Goal: Information Seeking & Learning: Learn about a topic

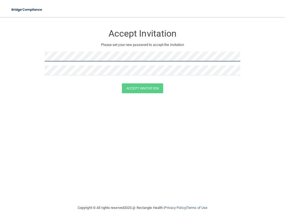
click at [37, 58] on form "Accept Invitation Please set your new password to accept the invitation Accept …" at bounding box center [142, 60] width 263 height 77
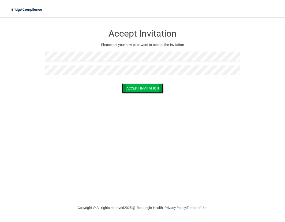
click at [136, 89] on button "Accept Invitation" at bounding box center [142, 89] width 41 height 10
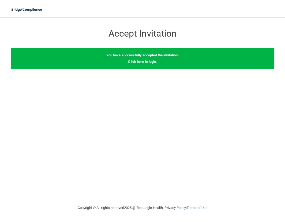
click at [154, 62] on link "Click here to login" at bounding box center [142, 62] width 28 height 4
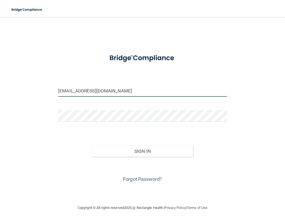
drag, startPoint x: 104, startPoint y: 92, endPoint x: 55, endPoint y: 92, distance: 48.5
click at [55, 92] on div "hdsharpton@att.net" at bounding box center [142, 93] width 177 height 16
type input "[EMAIL_ADDRESS][DOMAIN_NAME]"
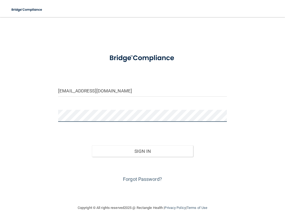
click at [48, 116] on div "gabby070705@gmail.com Invalid email/password. You don't have permission to acce…" at bounding box center [142, 110] width 263 height 177
click at [92, 146] on button "Sign In" at bounding box center [142, 152] width 101 height 12
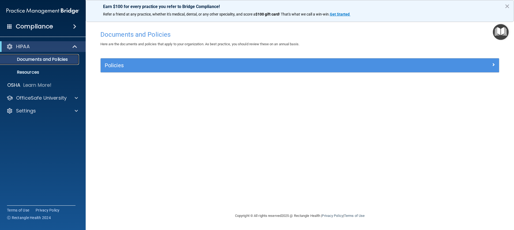
click at [57, 59] on p "Documents and Policies" at bounding box center [39, 59] width 73 height 5
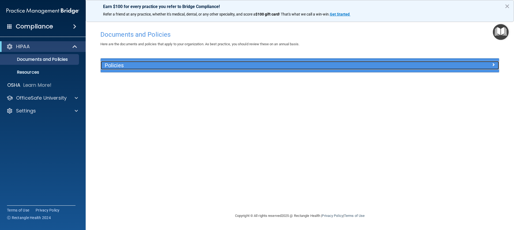
click at [285, 63] on div at bounding box center [449, 64] width 100 height 6
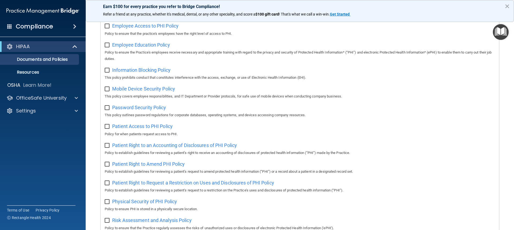
scroll to position [307, 0]
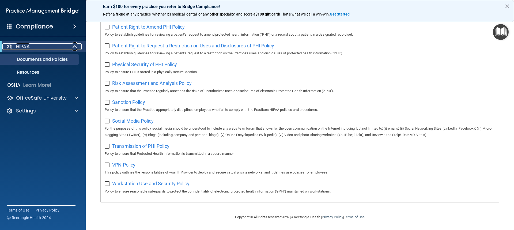
click at [35, 47] on div "HIPAA" at bounding box center [35, 46] width 66 height 6
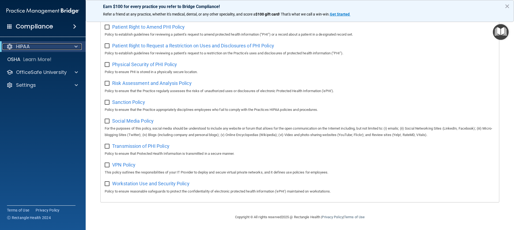
click at [31, 47] on div "HIPAA" at bounding box center [35, 46] width 66 height 6
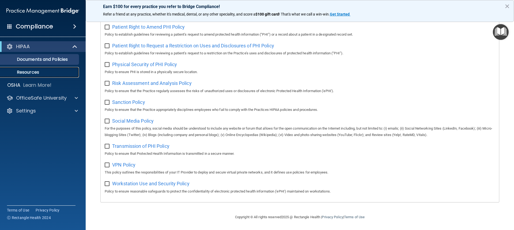
click at [31, 72] on p "Resources" at bounding box center [39, 72] width 73 height 5
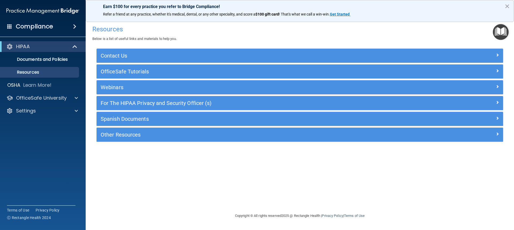
click at [122, 130] on div "Other Resources" at bounding box center [300, 135] width 406 height 14
click at [285, 31] on img "Open Resource Center" at bounding box center [501, 32] width 16 height 16
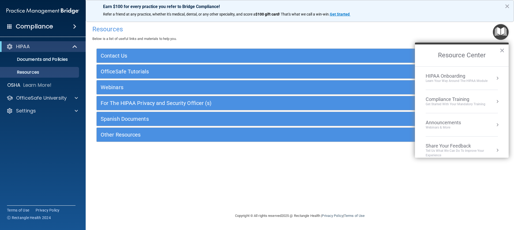
click at [285, 103] on div "Get Started with your mandatory training" at bounding box center [456, 104] width 60 height 5
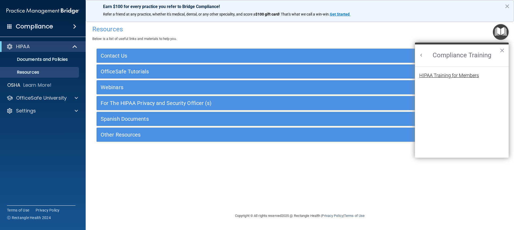
click at [285, 76] on div "HIPAA Training for Members" at bounding box center [449, 75] width 60 height 5
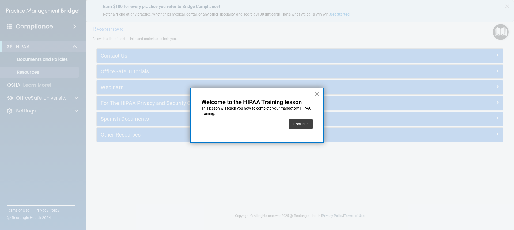
click at [285, 94] on button "×" at bounding box center [316, 94] width 5 height 9
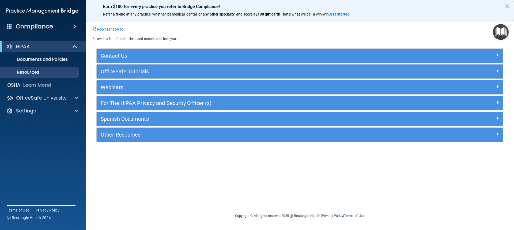
click at [285, 35] on img "Open Resource Center" at bounding box center [501, 32] width 16 height 16
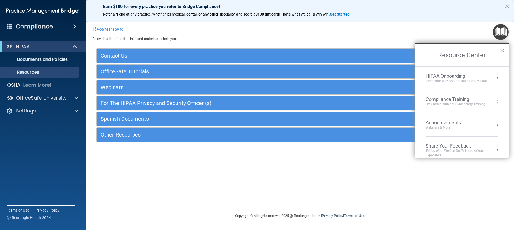
click at [285, 82] on div "Learn Your Way around the HIPAA module" at bounding box center [457, 81] width 62 height 5
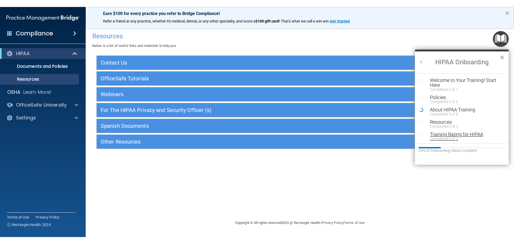
scroll to position [1, 0]
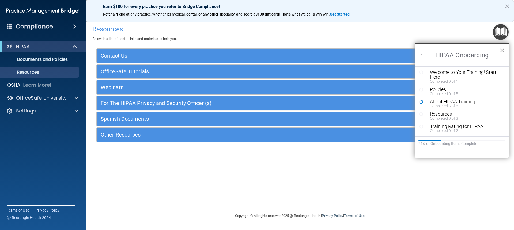
click at [285, 50] on button "×" at bounding box center [501, 50] width 5 height 9
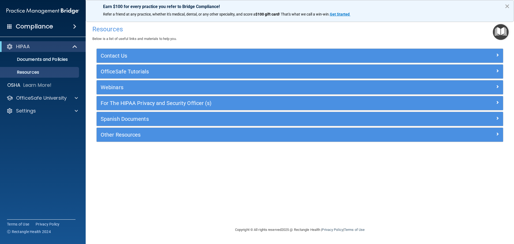
click at [285, 6] on button "×" at bounding box center [507, 6] width 5 height 9
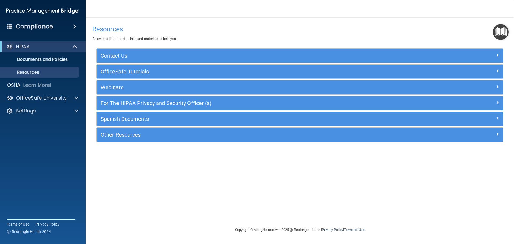
click at [71, 30] on div "Compliance" at bounding box center [43, 27] width 86 height 12
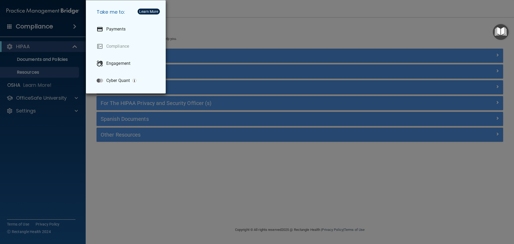
click at [210, 35] on div "Take me to: Payments Compliance Engagement Cyber Quant" at bounding box center [257, 122] width 514 height 244
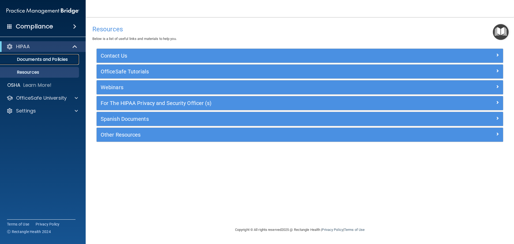
click at [24, 58] on p "Documents and Policies" at bounding box center [39, 59] width 73 height 5
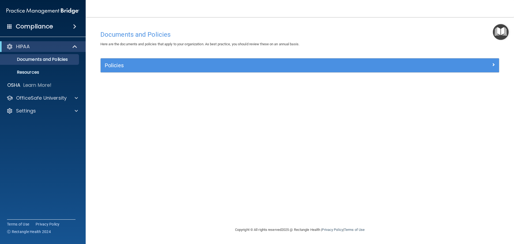
click at [285, 31] on img "Open Resource Center" at bounding box center [501, 32] width 16 height 16
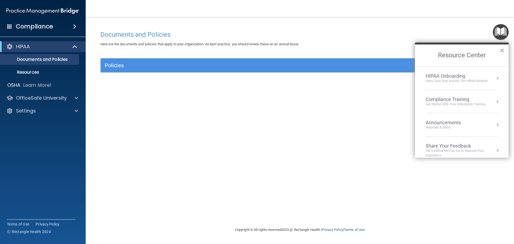
click at [285, 34] on img "Open Resource Center" at bounding box center [501, 32] width 16 height 16
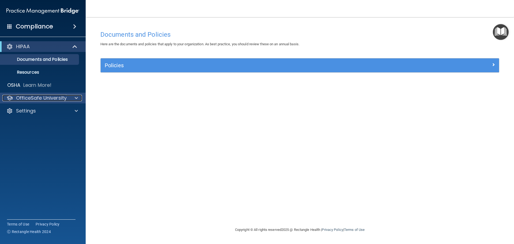
click at [31, 100] on p "OfficeSafe University" at bounding box center [41, 98] width 51 height 6
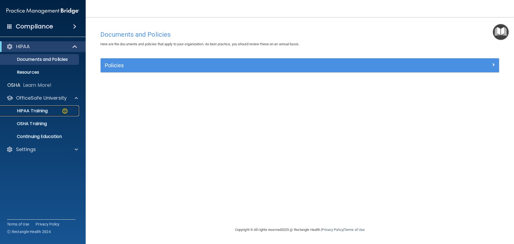
click at [40, 109] on p "HIPAA Training" at bounding box center [25, 110] width 44 height 5
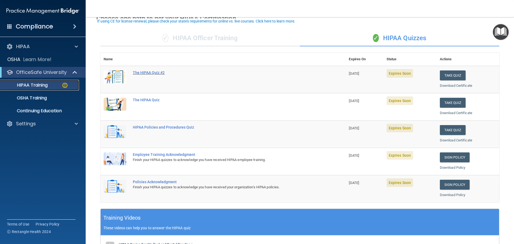
scroll to position [54, 0]
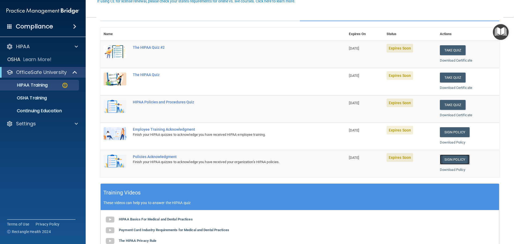
click at [285, 161] on link "Sign Policy" at bounding box center [455, 159] width 30 height 10
click at [285, 133] on link "Sign Policy" at bounding box center [455, 132] width 30 height 10
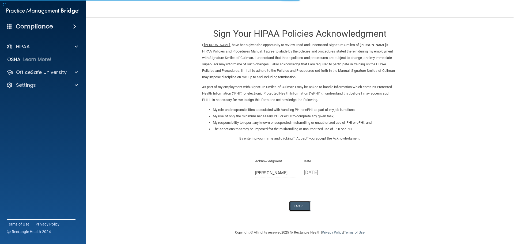
click at [304, 206] on button "I Agree" at bounding box center [299, 206] width 21 height 10
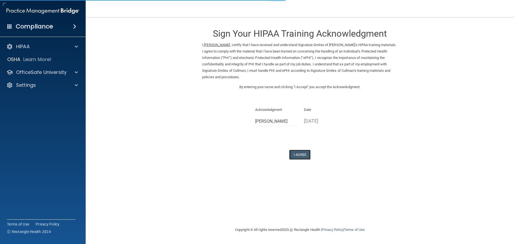
click at [299, 156] on button "I Agree" at bounding box center [299, 155] width 21 height 10
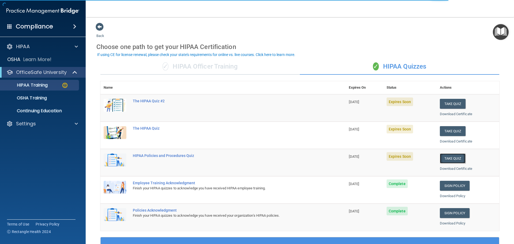
click at [449, 158] on button "Take Quiz" at bounding box center [453, 158] width 26 height 10
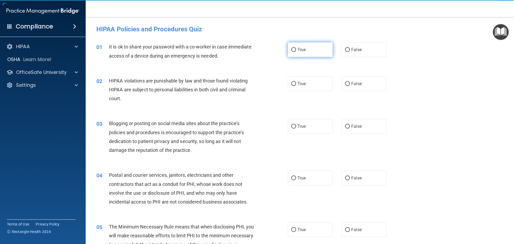
click at [301, 50] on span "True" at bounding box center [301, 49] width 8 height 5
click at [296, 50] on input "True" at bounding box center [293, 50] width 5 height 4
radio input "true"
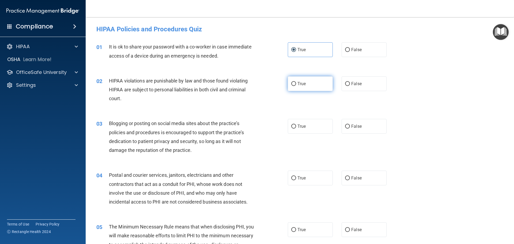
click at [305, 81] on label "True" at bounding box center [310, 83] width 45 height 15
click at [296, 82] on input "True" at bounding box center [293, 84] width 5 height 4
radio input "true"
click at [302, 123] on label "True" at bounding box center [310, 126] width 45 height 15
click at [296, 124] on input "True" at bounding box center [293, 126] width 5 height 4
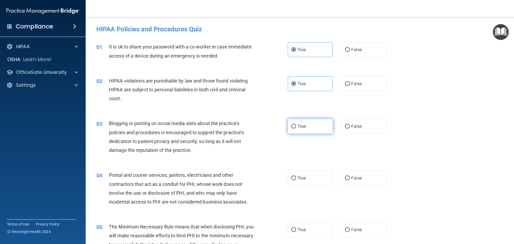
radio input "true"
click at [295, 176] on label "True" at bounding box center [310, 178] width 45 height 15
click at [295, 176] on input "True" at bounding box center [293, 178] width 5 height 4
radio input "true"
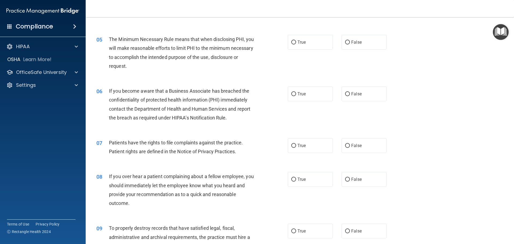
scroll to position [134, 0]
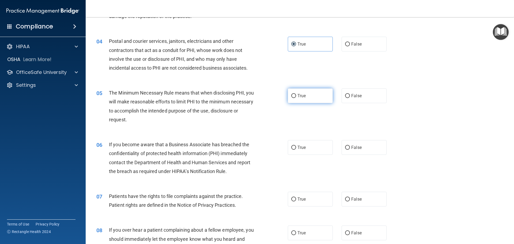
click at [302, 95] on span "True" at bounding box center [301, 95] width 8 height 5
click at [296, 95] on input "True" at bounding box center [293, 96] width 5 height 4
radio input "true"
click at [303, 149] on span "True" at bounding box center [301, 147] width 8 height 5
click at [296, 149] on input "True" at bounding box center [293, 148] width 5 height 4
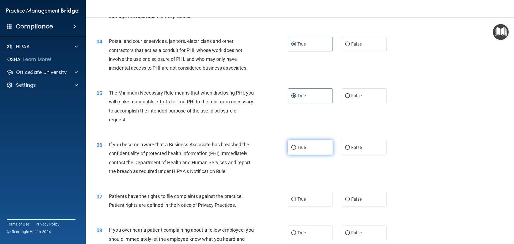
radio input "true"
drag, startPoint x: 300, startPoint y: 197, endPoint x: 301, endPoint y: 209, distance: 12.3
click at [300, 198] on span "True" at bounding box center [301, 198] width 8 height 5
click at [296, 198] on input "True" at bounding box center [293, 199] width 5 height 4
radio input "true"
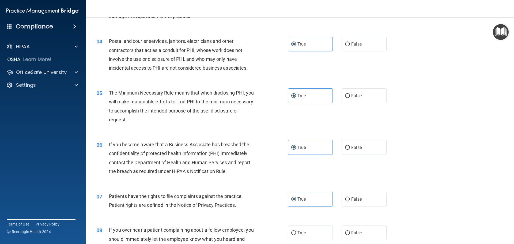
drag, startPoint x: 306, startPoint y: 234, endPoint x: 332, endPoint y: 174, distance: 65.0
click at [307, 228] on label "True" at bounding box center [310, 232] width 45 height 15
click at [296, 231] on input "True" at bounding box center [293, 233] width 5 height 4
radio input "true"
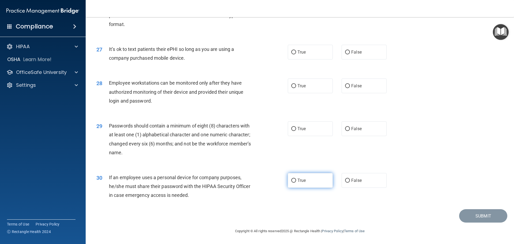
scroll to position [1100, 0]
drag, startPoint x: 312, startPoint y: 181, endPoint x: 308, endPoint y: 143, distance: 38.4
click at [311, 178] on label "True" at bounding box center [310, 180] width 45 height 15
click at [296, 179] on input "True" at bounding box center [293, 181] width 5 height 4
radio input "true"
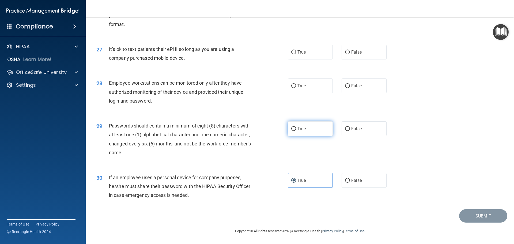
drag, startPoint x: 306, startPoint y: 131, endPoint x: 304, endPoint y: 97, distance: 34.6
click at [306, 130] on label "True" at bounding box center [310, 128] width 45 height 15
click at [296, 130] on input "True" at bounding box center [293, 129] width 5 height 4
radio input "true"
drag, startPoint x: 302, startPoint y: 92, endPoint x: 300, endPoint y: 72, distance: 20.2
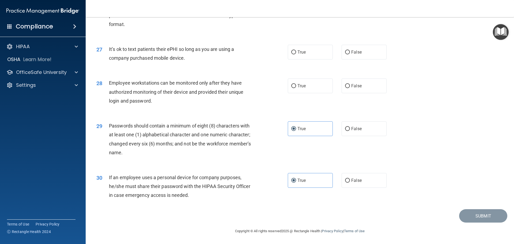
click at [302, 89] on label "True" at bounding box center [310, 85] width 45 height 15
click at [296, 88] on input "True" at bounding box center [293, 86] width 5 height 4
radio input "true"
click at [297, 48] on label "True" at bounding box center [310, 52] width 45 height 15
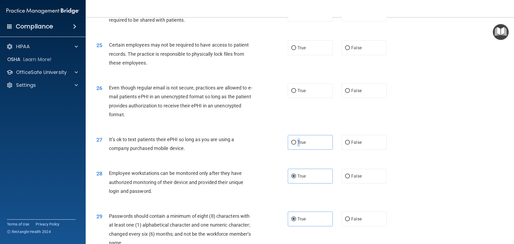
scroll to position [993, 0]
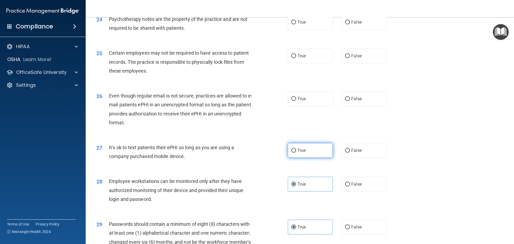
click at [308, 158] on label "True" at bounding box center [310, 150] width 45 height 15
click at [296, 153] on input "True" at bounding box center [293, 151] width 5 height 4
radio input "true"
click at [303, 106] on label "True" at bounding box center [310, 98] width 45 height 15
click at [296, 101] on input "True" at bounding box center [293, 99] width 5 height 4
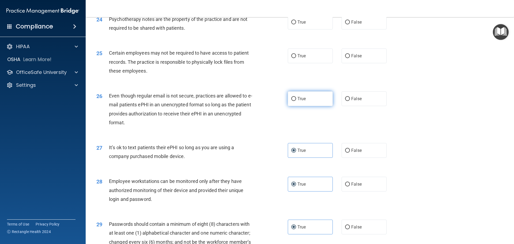
radio input "true"
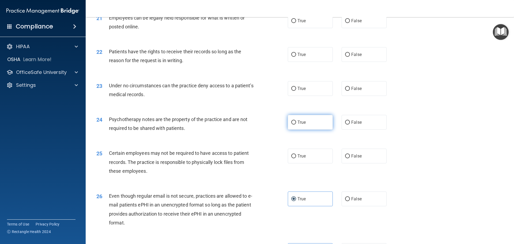
scroll to position [886, 0]
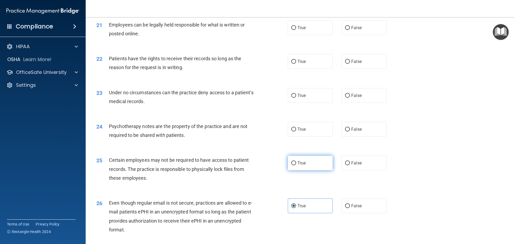
drag, startPoint x: 319, startPoint y: 168, endPoint x: 319, endPoint y: 159, distance: 8.8
click at [318, 167] on label "True" at bounding box center [310, 163] width 45 height 15
click at [296, 165] on input "True" at bounding box center [293, 163] width 5 height 4
radio input "true"
click at [320, 137] on label "True" at bounding box center [310, 129] width 45 height 15
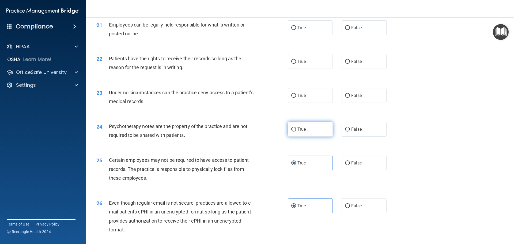
click at [296, 131] on input "True" at bounding box center [293, 129] width 5 height 4
radio input "true"
drag, startPoint x: 316, startPoint y: 106, endPoint x: 308, endPoint y: 77, distance: 29.3
click at [315, 103] on label "True" at bounding box center [310, 95] width 45 height 15
click at [296, 98] on input "True" at bounding box center [293, 96] width 5 height 4
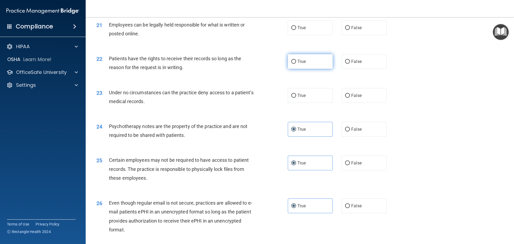
radio input "true"
click at [307, 69] on label "True" at bounding box center [310, 61] width 45 height 15
click at [296, 64] on input "True" at bounding box center [293, 62] width 5 height 4
radio input "true"
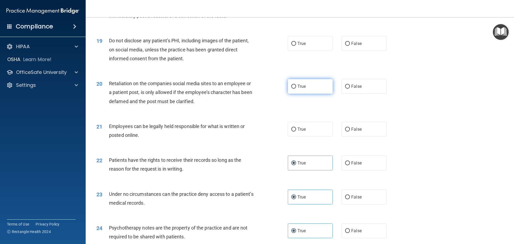
scroll to position [779, 0]
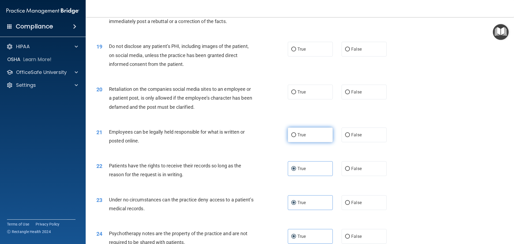
click at [306, 142] on label "True" at bounding box center [310, 134] width 45 height 15
click at [296, 137] on input "True" at bounding box center [293, 135] width 5 height 4
radio input "true"
click at [306, 99] on label "True" at bounding box center [310, 92] width 45 height 15
click at [296, 94] on input "True" at bounding box center [293, 92] width 5 height 4
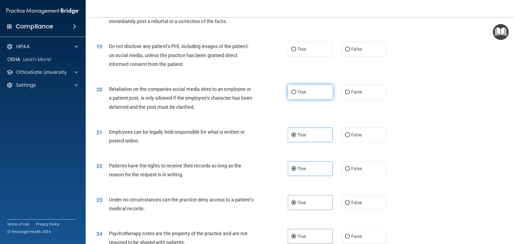
radio input "true"
click at [309, 56] on label "True" at bounding box center [310, 49] width 45 height 15
click at [296, 51] on input "True" at bounding box center [293, 49] width 5 height 4
radio input "true"
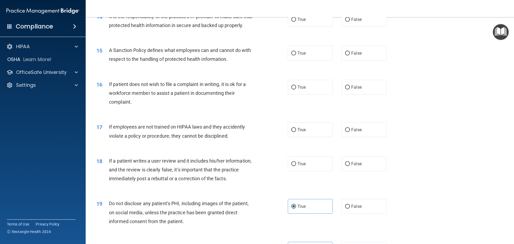
scroll to position [672, 0]
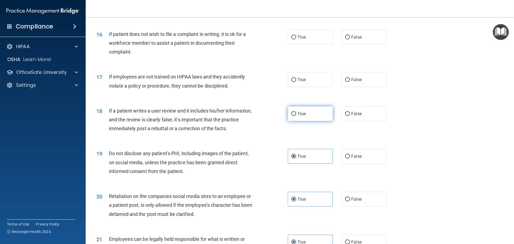
click at [307, 121] on label "True" at bounding box center [310, 113] width 45 height 15
click at [296, 116] on input "True" at bounding box center [293, 114] width 5 height 4
radio input "true"
drag, startPoint x: 304, startPoint y: 88, endPoint x: 304, endPoint y: 82, distance: 6.7
click at [304, 82] on span "True" at bounding box center [301, 79] width 8 height 5
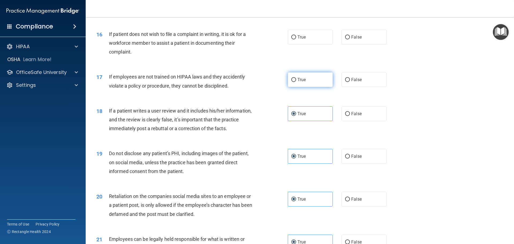
click at [296, 82] on input "True" at bounding box center [293, 80] width 5 height 4
radio input "true"
click at [308, 44] on label "True" at bounding box center [310, 37] width 45 height 15
click at [296, 39] on input "True" at bounding box center [293, 37] width 5 height 4
radio input "true"
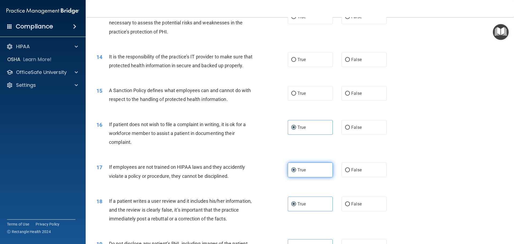
scroll to position [565, 0]
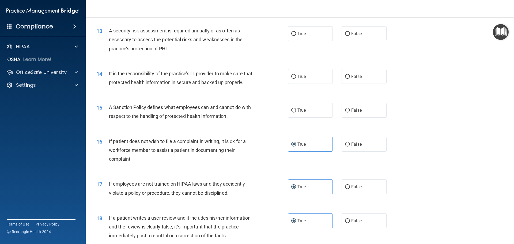
drag, startPoint x: 305, startPoint y: 122, endPoint x: 304, endPoint y: 96, distance: 25.7
click at [304, 118] on label "True" at bounding box center [310, 110] width 45 height 15
click at [296, 112] on input "True" at bounding box center [293, 110] width 5 height 4
radio input "true"
click at [304, 79] on label "True" at bounding box center [310, 76] width 45 height 15
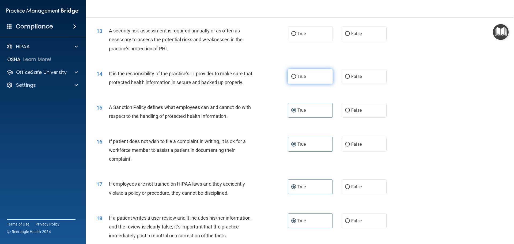
click at [296, 79] on input "True" at bounding box center [293, 77] width 5 height 4
radio input "true"
click at [299, 28] on label "True" at bounding box center [310, 33] width 45 height 15
click at [296, 32] on input "True" at bounding box center [293, 34] width 5 height 4
radio input "true"
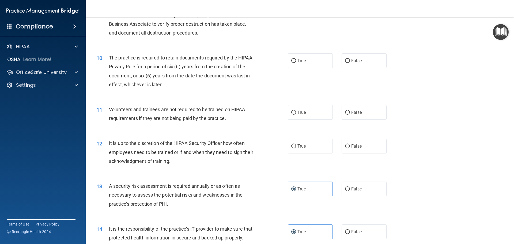
scroll to position [404, 0]
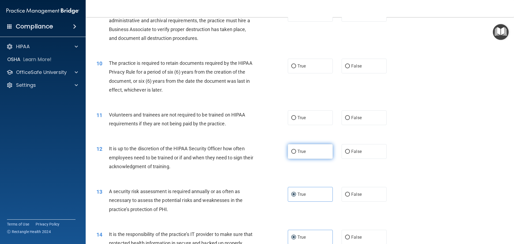
click at [309, 154] on label "True" at bounding box center [310, 151] width 45 height 15
click at [296, 154] on input "True" at bounding box center [293, 152] width 5 height 4
radio input "true"
click at [311, 119] on label "True" at bounding box center [310, 117] width 45 height 15
click at [296, 119] on input "True" at bounding box center [293, 118] width 5 height 4
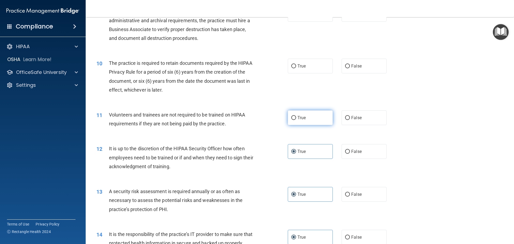
radio input "true"
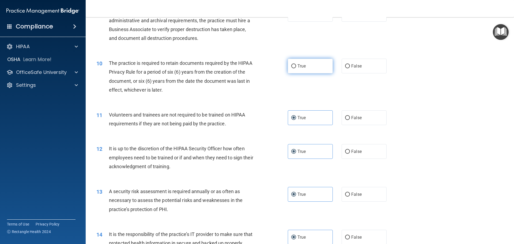
click at [304, 62] on label "True" at bounding box center [310, 66] width 45 height 15
click at [296, 64] on input "True" at bounding box center [293, 66] width 5 height 4
radio input "true"
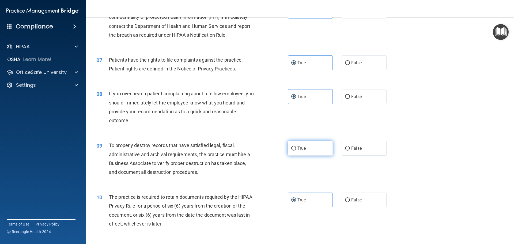
click at [305, 144] on label "True" at bounding box center [310, 148] width 45 height 15
click at [296, 146] on input "True" at bounding box center [293, 148] width 5 height 4
radio input "true"
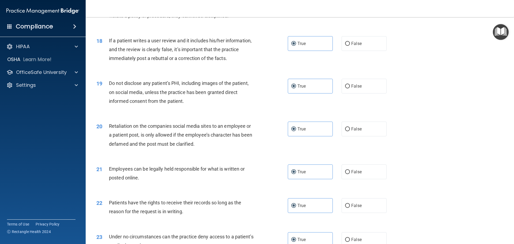
scroll to position [1100, 0]
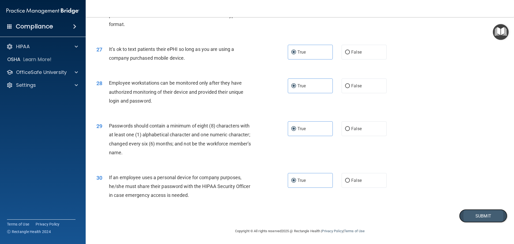
click at [482, 214] on button "Submit" at bounding box center [483, 216] width 48 height 14
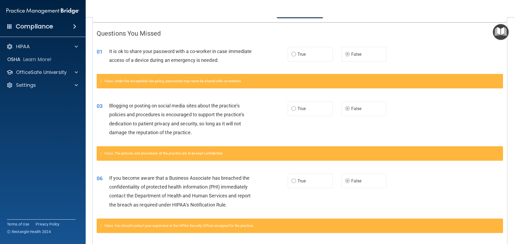
scroll to position [107, 0]
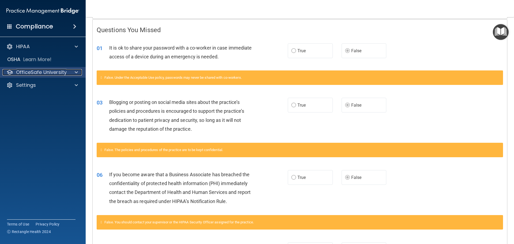
click at [74, 70] on div at bounding box center [75, 72] width 13 height 6
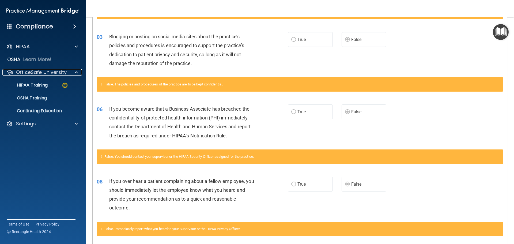
scroll to position [0, 0]
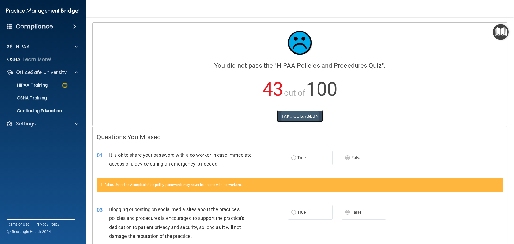
click at [307, 118] on button "TAKE QUIZ AGAIN" at bounding box center [300, 116] width 46 height 12
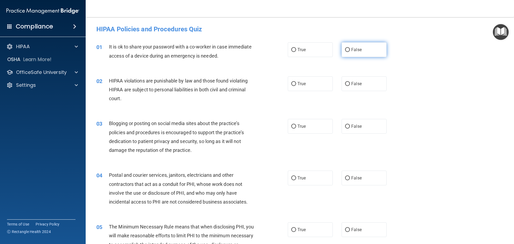
click at [342, 51] on label "False" at bounding box center [364, 49] width 45 height 15
click at [345, 51] on input "False" at bounding box center [347, 50] width 5 height 4
radio input "true"
click at [306, 80] on label "True" at bounding box center [310, 83] width 45 height 15
click at [296, 82] on input "True" at bounding box center [293, 84] width 5 height 4
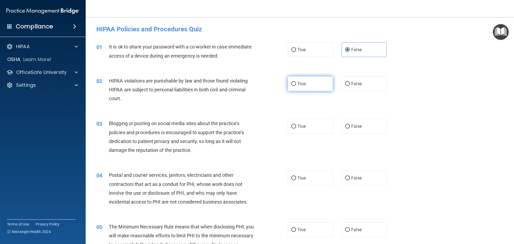
radio input "true"
click at [364, 128] on label "False" at bounding box center [364, 126] width 45 height 15
click at [350, 128] on input "False" at bounding box center [347, 126] width 5 height 4
radio input "true"
click at [312, 125] on label "True" at bounding box center [310, 126] width 45 height 15
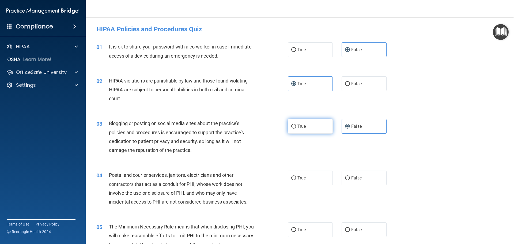
click at [296, 125] on input "True" at bounding box center [293, 126] width 5 height 4
radio input "true"
click at [354, 124] on span "False" at bounding box center [356, 126] width 10 height 5
click at [350, 124] on input "False" at bounding box center [347, 126] width 5 height 4
radio input "true"
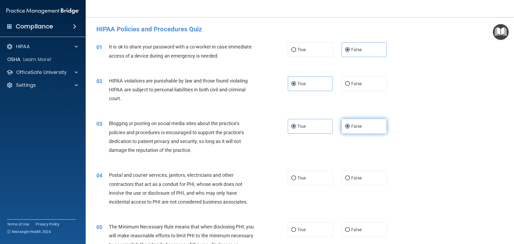
radio input "false"
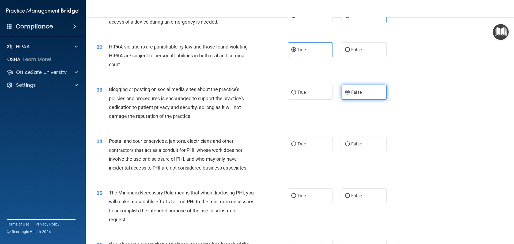
scroll to position [54, 0]
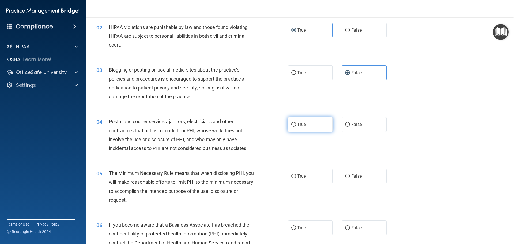
click at [315, 126] on label "True" at bounding box center [310, 124] width 45 height 15
click at [296, 126] on input "True" at bounding box center [293, 125] width 5 height 4
radio input "true"
click at [309, 173] on label "True" at bounding box center [310, 176] width 45 height 15
click at [296, 174] on input "True" at bounding box center [293, 176] width 5 height 4
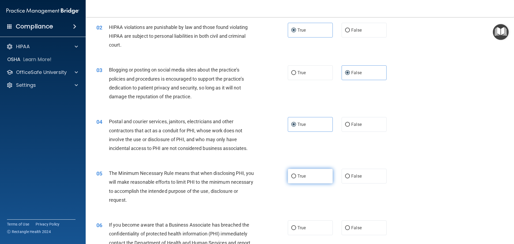
radio input "true"
click at [361, 230] on label "False" at bounding box center [364, 227] width 45 height 15
click at [350, 230] on input "False" at bounding box center [347, 228] width 5 height 4
radio input "true"
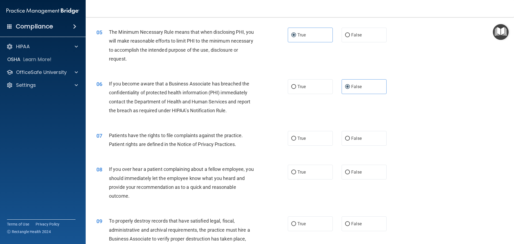
scroll to position [214, 0]
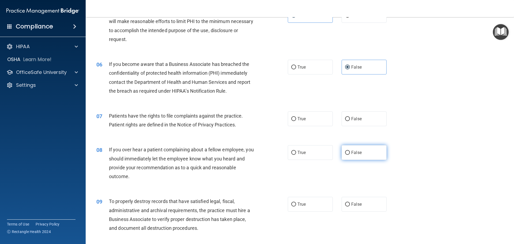
click at [378, 156] on label "False" at bounding box center [364, 152] width 45 height 15
click at [350, 155] on input "False" at bounding box center [347, 153] width 5 height 4
radio input "true"
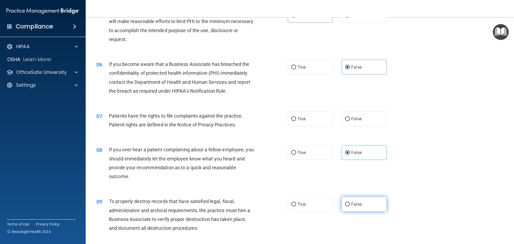
click at [351, 203] on span "False" at bounding box center [356, 204] width 10 height 5
click at [350, 203] on input "False" at bounding box center [347, 204] width 5 height 4
radio input "true"
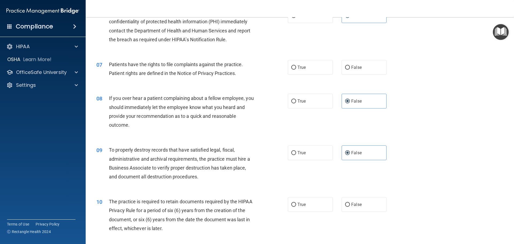
scroll to position [321, 0]
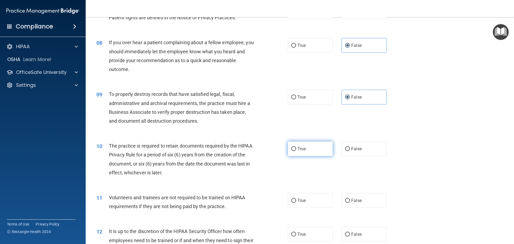
click at [315, 151] on label "True" at bounding box center [310, 148] width 45 height 15
click at [296, 151] on input "True" at bounding box center [293, 149] width 5 height 4
radio input "true"
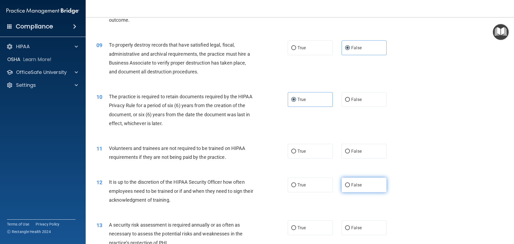
scroll to position [375, 0]
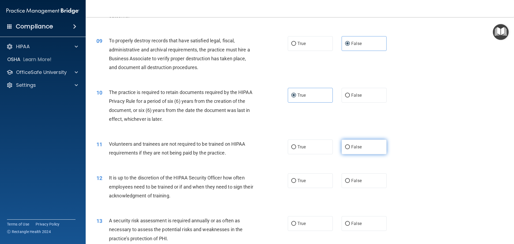
click at [368, 142] on label "False" at bounding box center [364, 146] width 45 height 15
click at [350, 145] on input "False" at bounding box center [347, 147] width 5 height 4
radio input "true"
click at [360, 181] on label "False" at bounding box center [364, 180] width 45 height 15
click at [350, 181] on input "False" at bounding box center [347, 181] width 5 height 4
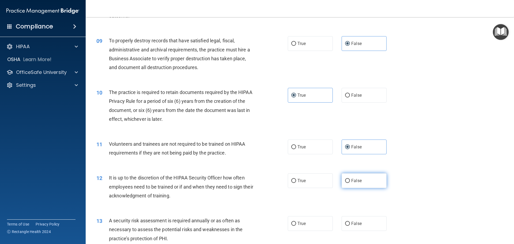
radio input "true"
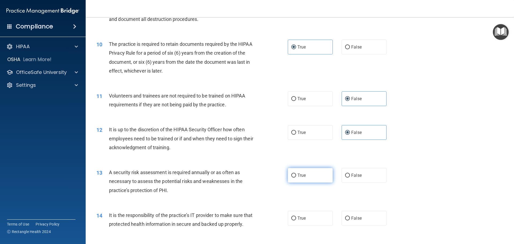
scroll to position [428, 0]
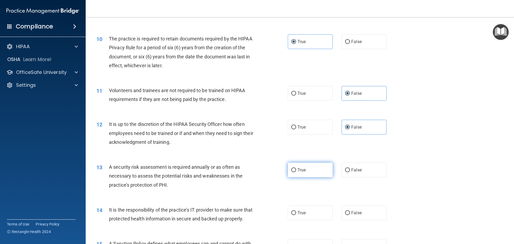
click at [300, 167] on span "True" at bounding box center [301, 169] width 8 height 5
click at [296, 168] on input "True" at bounding box center [293, 170] width 5 height 4
radio input "true"
click at [352, 207] on label "False" at bounding box center [364, 212] width 45 height 15
click at [350, 211] on input "False" at bounding box center [347, 213] width 5 height 4
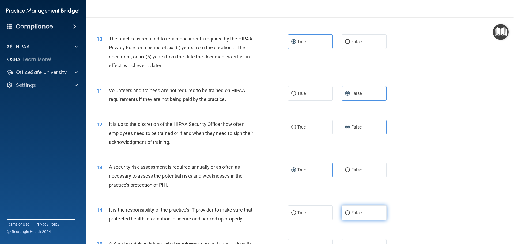
radio input "true"
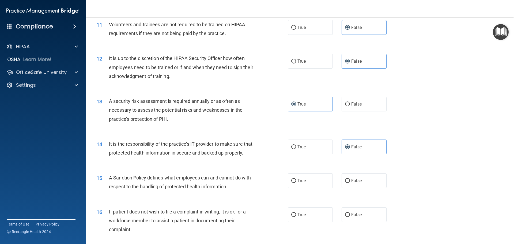
scroll to position [509, 0]
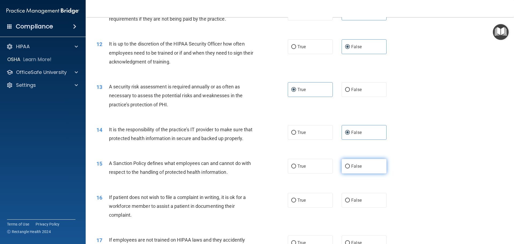
click at [367, 172] on label "False" at bounding box center [364, 166] width 45 height 15
click at [350, 168] on input "False" at bounding box center [347, 166] width 5 height 4
radio input "true"
drag, startPoint x: 305, startPoint y: 209, endPoint x: 310, endPoint y: 208, distance: 5.3
click at [305, 207] on label "True" at bounding box center [310, 200] width 45 height 15
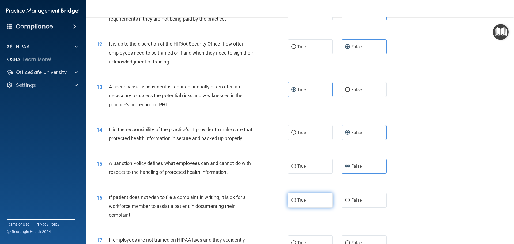
click at [296, 202] on input "True" at bounding box center [293, 200] width 5 height 4
radio input "true"
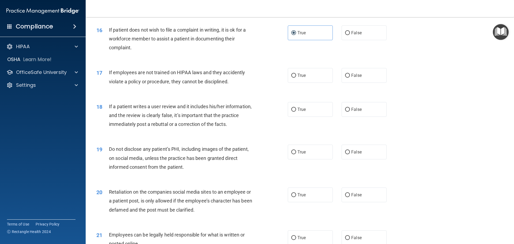
scroll to position [696, 0]
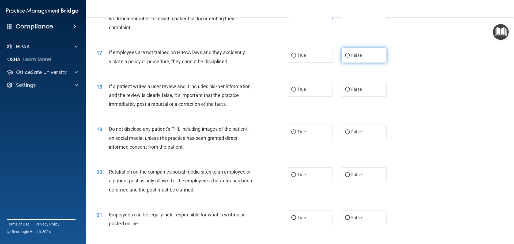
click at [359, 58] on span "False" at bounding box center [356, 55] width 10 height 5
click at [350, 58] on input "False" at bounding box center [347, 56] width 5 height 4
radio input "true"
click at [357, 92] on span "False" at bounding box center [356, 89] width 10 height 5
click at [350, 92] on input "False" at bounding box center [347, 90] width 5 height 4
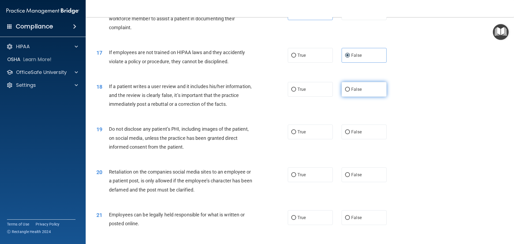
radio input "true"
click at [351, 177] on span "False" at bounding box center [356, 174] width 10 height 5
click at [350, 177] on input "False" at bounding box center [347, 175] width 5 height 4
radio input "true"
click at [310, 139] on label "True" at bounding box center [310, 131] width 45 height 15
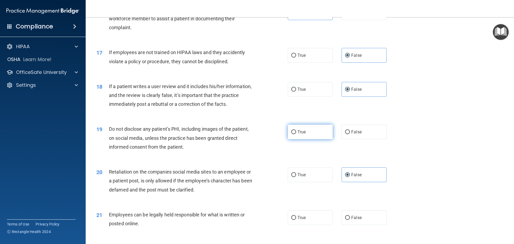
click at [296, 134] on input "True" at bounding box center [293, 132] width 5 height 4
radio input "true"
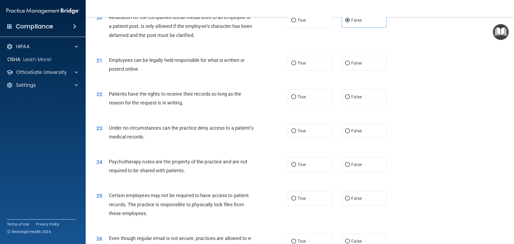
scroll to position [857, 0]
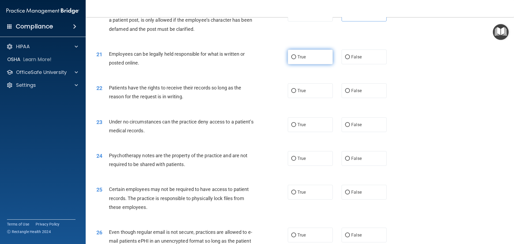
click at [307, 64] on label "True" at bounding box center [310, 57] width 45 height 15
click at [296, 59] on input "True" at bounding box center [293, 57] width 5 height 4
radio input "true"
click at [368, 98] on label "False" at bounding box center [364, 90] width 45 height 15
click at [350, 93] on input "False" at bounding box center [347, 91] width 5 height 4
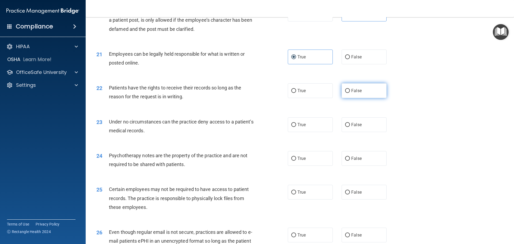
radio input "true"
click at [353, 132] on label "False" at bounding box center [364, 124] width 45 height 15
click at [350, 127] on input "False" at bounding box center [347, 125] width 5 height 4
radio input "true"
click at [321, 162] on label "True" at bounding box center [310, 158] width 45 height 15
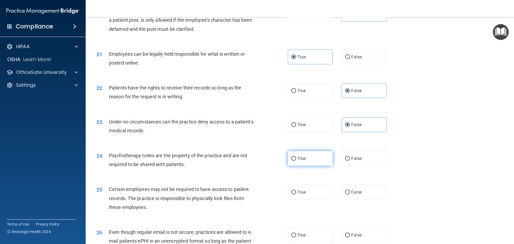
click at [296, 161] on input "True" at bounding box center [293, 159] width 5 height 4
radio input "true"
click at [315, 199] on label "True" at bounding box center [310, 192] width 45 height 15
click at [296, 194] on input "True" at bounding box center [293, 192] width 5 height 4
radio input "true"
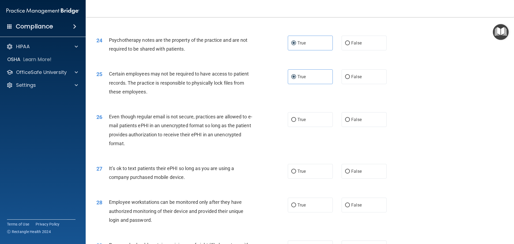
scroll to position [990, 0]
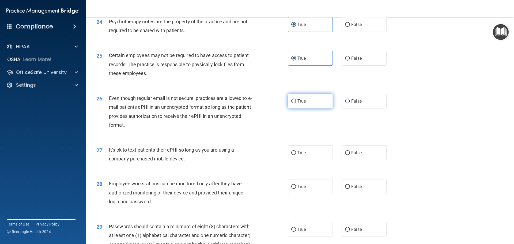
click at [322, 108] on label "True" at bounding box center [310, 101] width 45 height 15
click at [296, 103] on input "True" at bounding box center [293, 101] width 5 height 4
radio input "true"
click at [353, 155] on span "False" at bounding box center [356, 152] width 10 height 5
click at [350, 155] on input "False" at bounding box center [347, 153] width 5 height 4
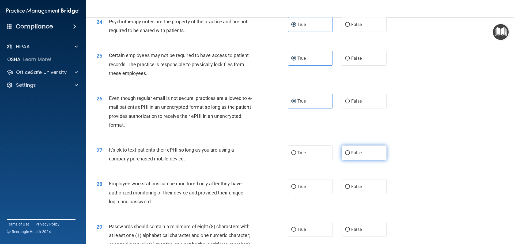
radio input "true"
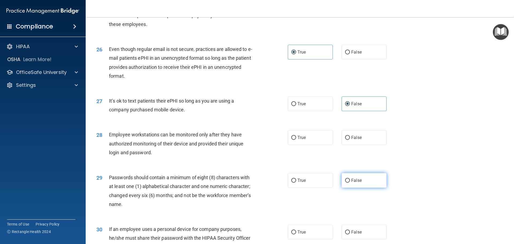
scroll to position [1044, 0]
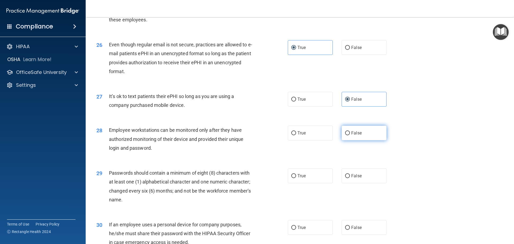
click at [351, 135] on span "False" at bounding box center [356, 132] width 10 height 5
click at [350, 135] on input "False" at bounding box center [347, 133] width 5 height 4
radio input "true"
click at [309, 183] on label "True" at bounding box center [310, 175] width 45 height 15
click at [296, 178] on input "True" at bounding box center [293, 176] width 5 height 4
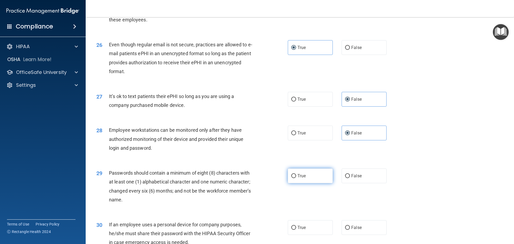
radio input "true"
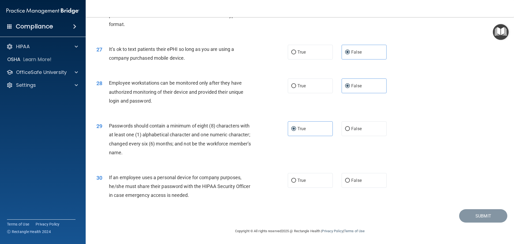
scroll to position [1100, 0]
click at [351, 181] on span "False" at bounding box center [356, 180] width 10 height 5
click at [350, 181] on input "False" at bounding box center [347, 181] width 5 height 4
radio input "true"
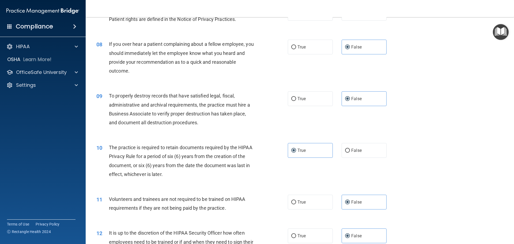
scroll to position [187, 0]
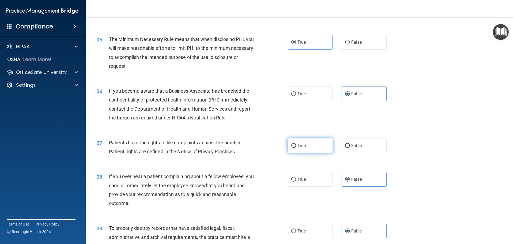
click at [307, 141] on label "True" at bounding box center [310, 145] width 45 height 15
click at [296, 144] on input "True" at bounding box center [293, 146] width 5 height 4
radio input "true"
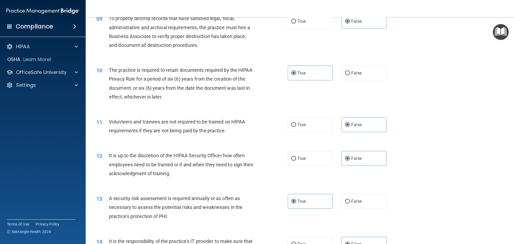
scroll to position [1100, 0]
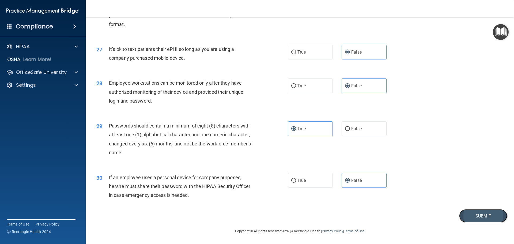
click at [476, 215] on button "Submit" at bounding box center [483, 216] width 48 height 14
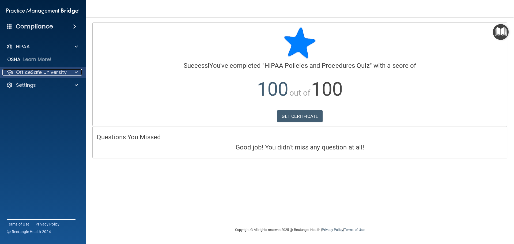
click at [56, 74] on p "OfficeSafe University" at bounding box center [41, 72] width 51 height 6
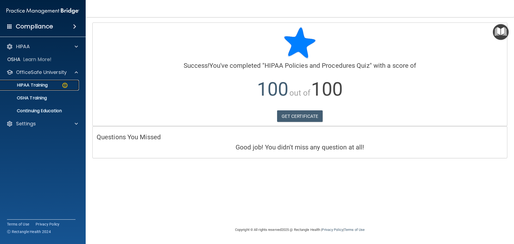
click at [43, 86] on p "HIPAA Training" at bounding box center [25, 84] width 44 height 5
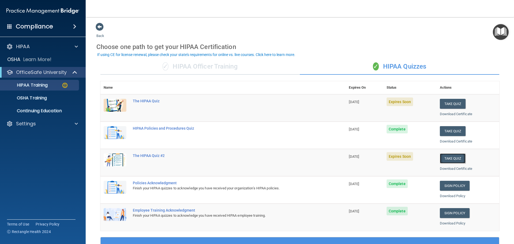
click at [453, 157] on button "Take Quiz" at bounding box center [453, 158] width 26 height 10
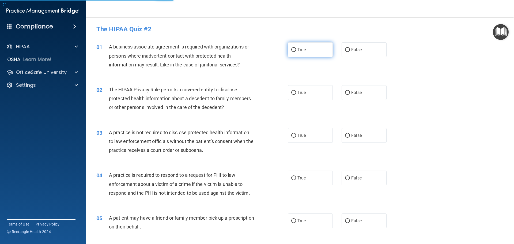
click at [306, 46] on label "True" at bounding box center [310, 49] width 45 height 15
click at [296, 48] on input "True" at bounding box center [293, 50] width 5 height 4
radio input "true"
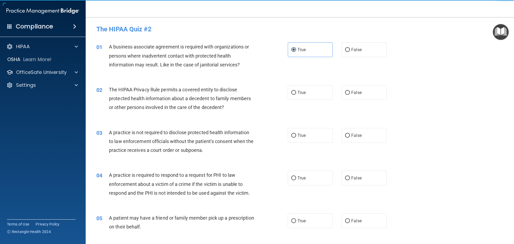
drag, startPoint x: 298, startPoint y: 87, endPoint x: 301, endPoint y: 105, distance: 18.1
click at [298, 87] on label "True" at bounding box center [310, 92] width 45 height 15
click at [296, 91] on input "True" at bounding box center [293, 93] width 5 height 4
radio input "true"
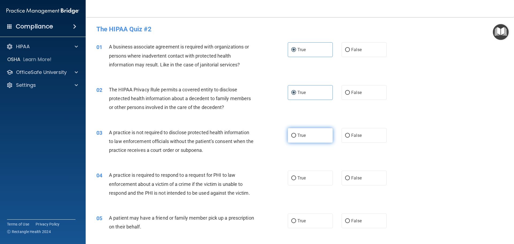
click at [297, 135] on span "True" at bounding box center [301, 135] width 8 height 5
click at [296, 135] on input "True" at bounding box center [293, 136] width 5 height 4
radio input "true"
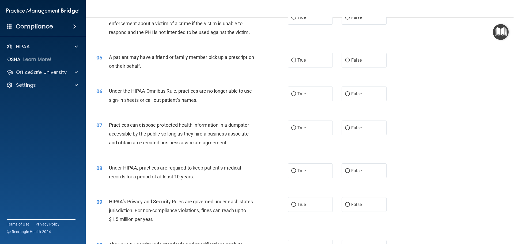
drag, startPoint x: 300, startPoint y: 22, endPoint x: 299, endPoint y: 28, distance: 6.4
click at [300, 21] on label "True" at bounding box center [310, 17] width 45 height 15
click at [296, 20] on input "True" at bounding box center [293, 18] width 5 height 4
radio input "true"
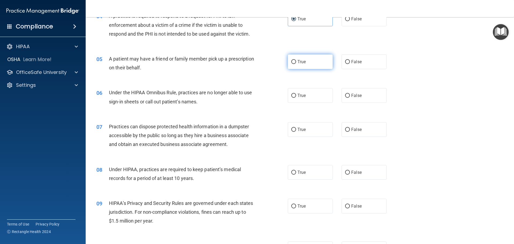
click at [297, 62] on span "True" at bounding box center [301, 61] width 8 height 5
click at [296, 62] on input "True" at bounding box center [293, 62] width 5 height 4
radio input "true"
click at [297, 93] on span "True" at bounding box center [301, 95] width 8 height 5
click at [296, 94] on input "True" at bounding box center [293, 96] width 5 height 4
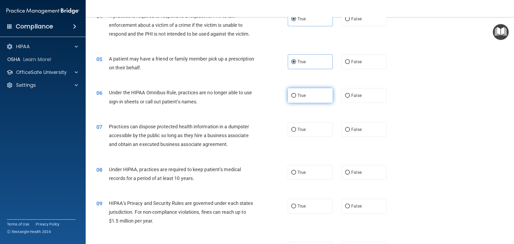
radio input "true"
click at [297, 129] on span "True" at bounding box center [301, 129] width 8 height 5
click at [296, 129] on input "True" at bounding box center [293, 130] width 5 height 4
radio input "true"
drag, startPoint x: 299, startPoint y: 170, endPoint x: 300, endPoint y: 174, distance: 4.5
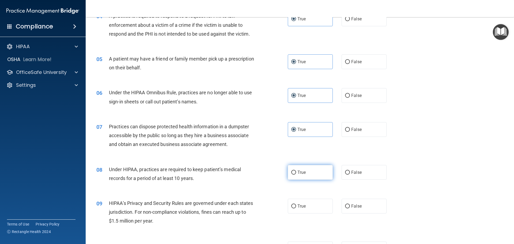
click at [299, 170] on span "True" at bounding box center [301, 172] width 8 height 5
click at [296, 171] on input "True" at bounding box center [293, 173] width 5 height 4
radio input "true"
drag, startPoint x: 291, startPoint y: 207, endPoint x: 309, endPoint y: 171, distance: 40.1
click at [291, 206] on input "True" at bounding box center [293, 206] width 5 height 4
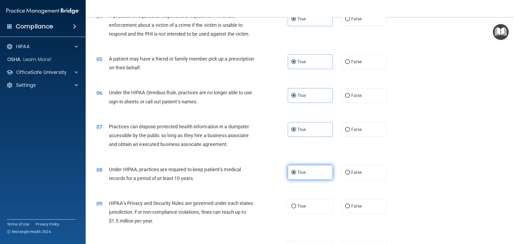
radio input "true"
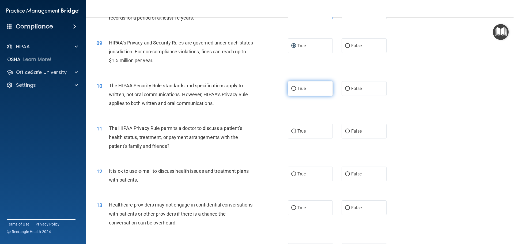
scroll to position [320, 0]
drag, startPoint x: 309, startPoint y: 82, endPoint x: 310, endPoint y: 96, distance: 14.0
click at [309, 84] on label "True" at bounding box center [310, 88] width 45 height 15
click at [296, 86] on input "True" at bounding box center [293, 88] width 5 height 4
radio input "true"
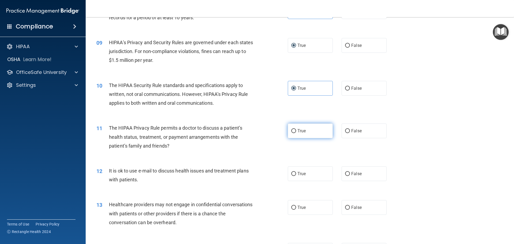
click at [311, 128] on label "True" at bounding box center [310, 130] width 45 height 15
click at [296, 129] on input "True" at bounding box center [293, 131] width 5 height 4
radio input "true"
click at [303, 171] on label "True" at bounding box center [310, 173] width 45 height 15
click at [296, 172] on input "True" at bounding box center [293, 174] width 5 height 4
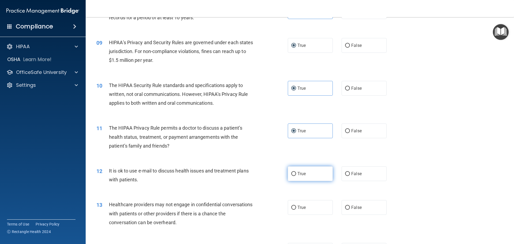
radio input "true"
drag, startPoint x: 293, startPoint y: 204, endPoint x: 310, endPoint y: 168, distance: 39.7
click at [293, 203] on label "True" at bounding box center [310, 207] width 45 height 15
click at [293, 206] on input "True" at bounding box center [293, 208] width 5 height 4
radio input "true"
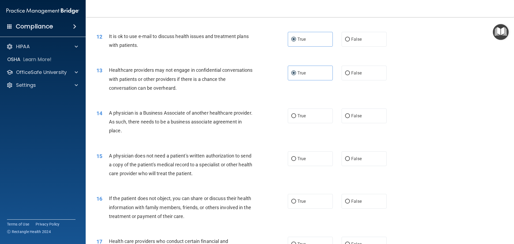
scroll to position [507, 0]
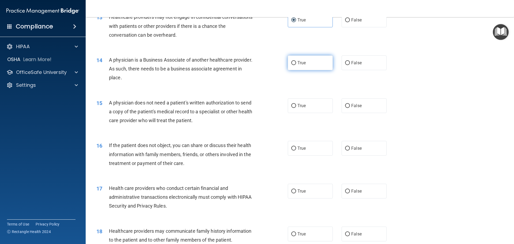
click at [304, 65] on span "True" at bounding box center [301, 62] width 8 height 5
click at [296, 65] on input "True" at bounding box center [293, 63] width 5 height 4
radio input "true"
click at [305, 102] on label "True" at bounding box center [310, 105] width 45 height 15
click at [296, 104] on input "True" at bounding box center [293, 106] width 5 height 4
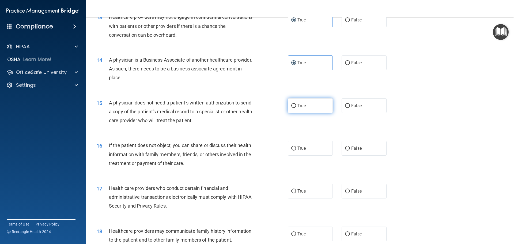
radio input "true"
click at [303, 145] on label "True" at bounding box center [310, 148] width 45 height 15
click at [296, 146] on input "True" at bounding box center [293, 148] width 5 height 4
radio input "true"
click at [291, 188] on label "True" at bounding box center [310, 191] width 45 height 15
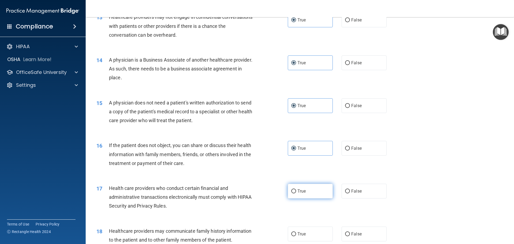
click at [291, 189] on input "True" at bounding box center [293, 191] width 5 height 4
radio input "true"
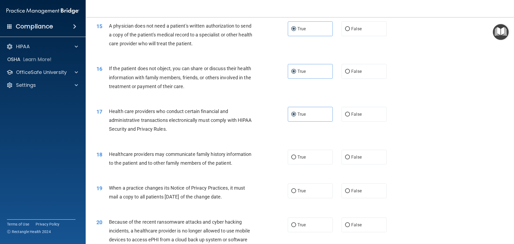
scroll to position [668, 0]
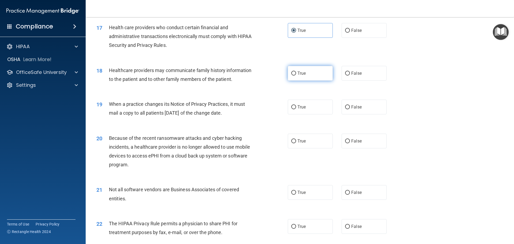
click at [311, 77] on label "True" at bounding box center [310, 73] width 45 height 15
click at [296, 75] on input "True" at bounding box center [293, 73] width 5 height 4
radio input "true"
click at [309, 103] on label "True" at bounding box center [310, 107] width 45 height 15
click at [296, 105] on input "True" at bounding box center [293, 107] width 5 height 4
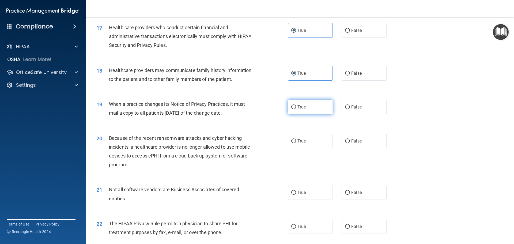
radio input "true"
click at [310, 143] on label "True" at bounding box center [310, 141] width 45 height 15
click at [296, 143] on input "True" at bounding box center [293, 141] width 5 height 4
radio input "true"
click at [297, 189] on label "True" at bounding box center [310, 192] width 45 height 15
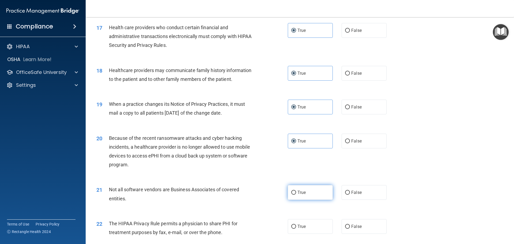
click at [296, 191] on input "True" at bounding box center [293, 193] width 5 height 4
radio input "true"
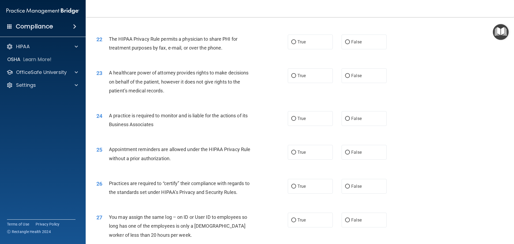
scroll to position [855, 0]
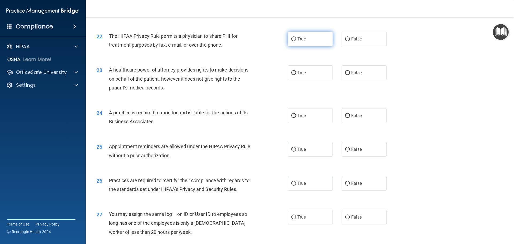
click at [298, 42] on label "True" at bounding box center [310, 39] width 45 height 15
click at [296, 41] on input "True" at bounding box center [293, 39] width 5 height 4
radio input "true"
click at [297, 75] on span "True" at bounding box center [301, 72] width 8 height 5
click at [296, 75] on input "True" at bounding box center [293, 73] width 5 height 4
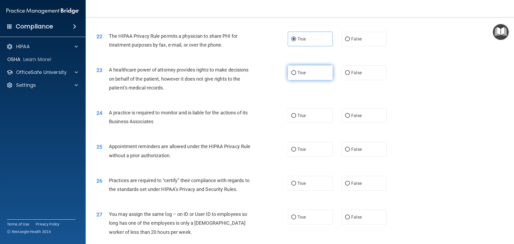
radio input "true"
click at [294, 123] on div "24 A practice is required to monitor and is liable for the actions of its Busin…" at bounding box center [299, 118] width 415 height 34
click at [296, 119] on label "True" at bounding box center [310, 115] width 45 height 15
click at [296, 118] on input "True" at bounding box center [293, 116] width 5 height 4
radio input "true"
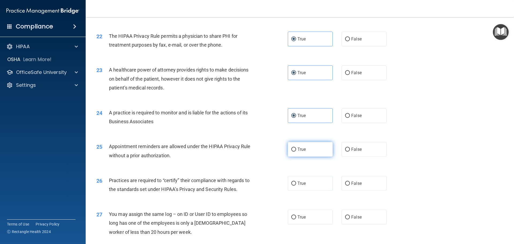
drag, startPoint x: 308, startPoint y: 153, endPoint x: 306, endPoint y: 158, distance: 5.5
click at [308, 153] on label "True" at bounding box center [310, 149] width 45 height 15
click at [296, 152] on input "True" at bounding box center [293, 149] width 5 height 4
radio input "true"
drag, startPoint x: 294, startPoint y: 177, endPoint x: 296, endPoint y: 184, distance: 7.6
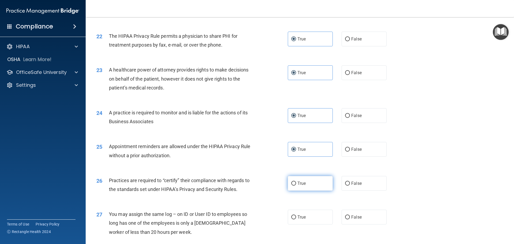
click at [295, 177] on label "True" at bounding box center [310, 183] width 45 height 15
click at [295, 181] on input "True" at bounding box center [293, 183] width 5 height 4
radio input "true"
drag, startPoint x: 288, startPoint y: 216, endPoint x: 307, endPoint y: 169, distance: 51.2
click at [288, 215] on label "True" at bounding box center [310, 217] width 45 height 15
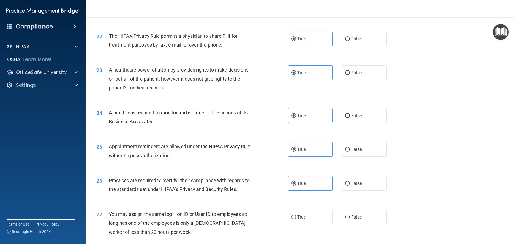
click at [291, 215] on input "True" at bounding box center [293, 217] width 5 height 4
radio input "true"
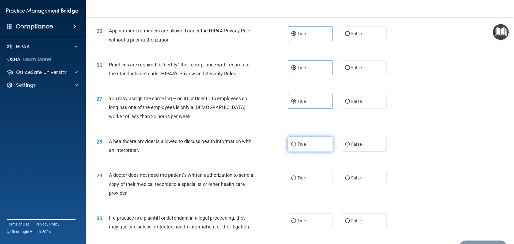
scroll to position [1002, 0]
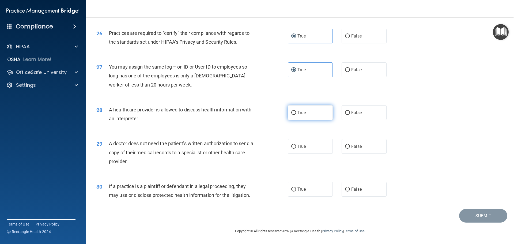
click at [304, 112] on label "True" at bounding box center [310, 112] width 45 height 15
click at [296, 112] on input "True" at bounding box center [293, 113] width 5 height 4
radio input "true"
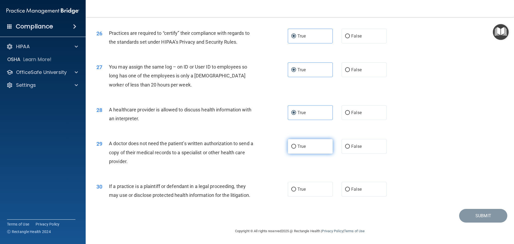
click at [307, 141] on label "True" at bounding box center [310, 146] width 45 height 15
click at [296, 145] on input "True" at bounding box center [293, 147] width 5 height 4
radio input "true"
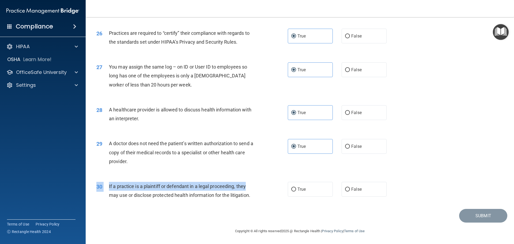
drag, startPoint x: 285, startPoint y: 177, endPoint x: 285, endPoint y: 182, distance: 5.4
click at [285, 182] on div "30 If a practice is a plaintiff or defendant in a legal proceeding, they may us…" at bounding box center [299, 192] width 415 height 34
click at [291, 187] on input "True" at bounding box center [293, 189] width 5 height 4
radio input "true"
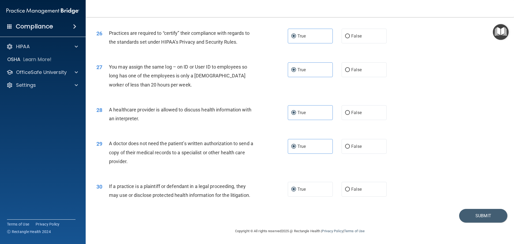
click at [276, 159] on div "29 A doctor does not need the patient’s written authorization to send a copy of…" at bounding box center [191, 153] width 207 height 29
click at [479, 218] on button "Submit" at bounding box center [483, 216] width 48 height 14
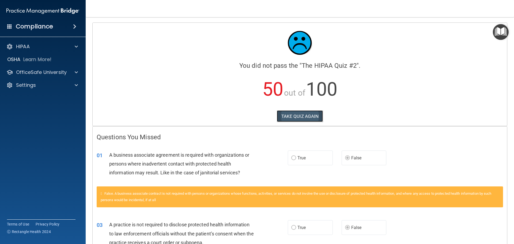
click at [316, 120] on button "TAKE QUIZ AGAIN" at bounding box center [300, 116] width 46 height 12
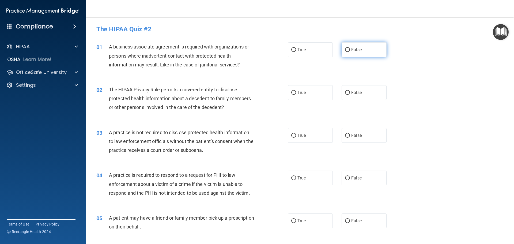
click at [362, 50] on label "False" at bounding box center [364, 49] width 45 height 15
click at [350, 50] on input "False" at bounding box center [347, 50] width 5 height 4
radio input "true"
click at [301, 91] on span "True" at bounding box center [301, 92] width 8 height 5
click at [296, 91] on input "True" at bounding box center [293, 93] width 5 height 4
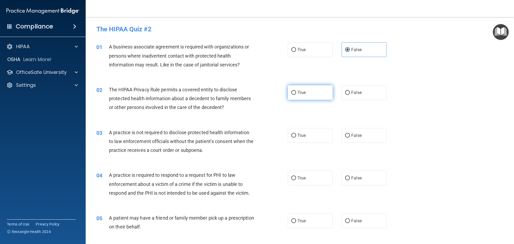
radio input "true"
click at [317, 137] on label "True" at bounding box center [310, 135] width 45 height 15
click at [296, 137] on input "True" at bounding box center [293, 136] width 5 height 4
radio input "true"
click at [317, 137] on label "True" at bounding box center [310, 135] width 45 height 15
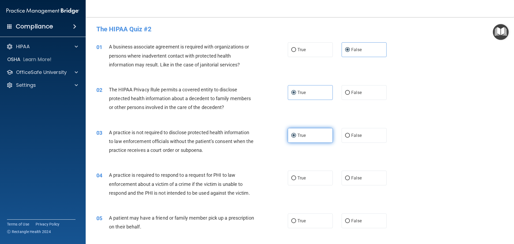
click at [296, 137] on input "True" at bounding box center [293, 136] width 5 height 4
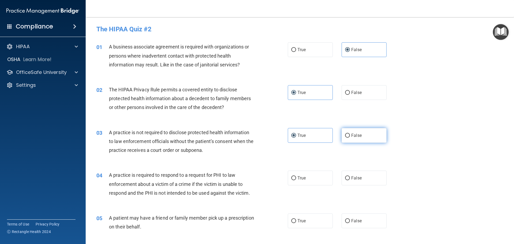
click at [362, 137] on label "False" at bounding box center [364, 135] width 45 height 15
click at [350, 137] on input "False" at bounding box center [347, 136] width 5 height 4
radio input "true"
radio input "false"
click at [313, 175] on label "True" at bounding box center [310, 178] width 45 height 15
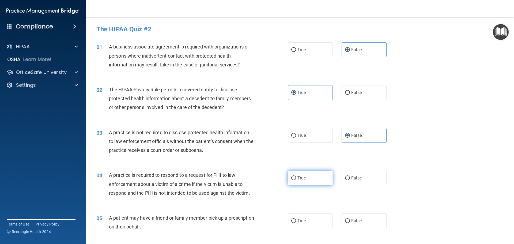
click at [296, 176] on input "True" at bounding box center [293, 178] width 5 height 4
radio input "true"
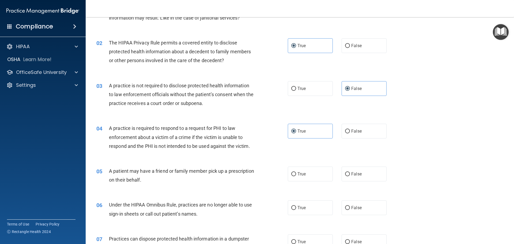
scroll to position [54, 0]
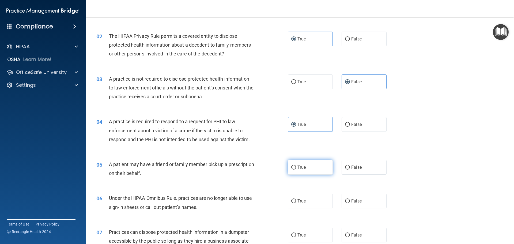
click at [315, 169] on label "True" at bounding box center [310, 167] width 45 height 15
click at [296, 169] on input "True" at bounding box center [293, 167] width 5 height 4
radio input "true"
click at [362, 199] on label "False" at bounding box center [364, 201] width 45 height 15
click at [350, 199] on input "False" at bounding box center [347, 201] width 5 height 4
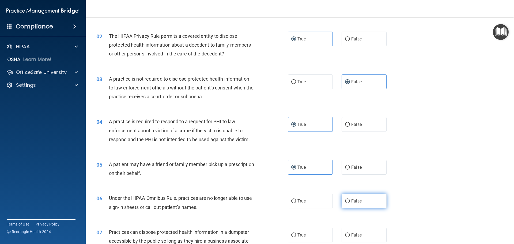
radio input "true"
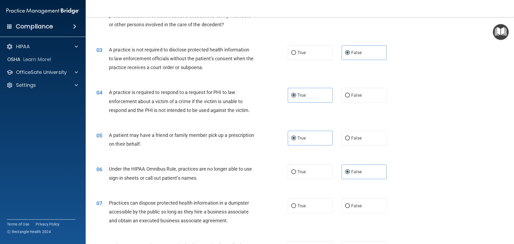
scroll to position [107, 0]
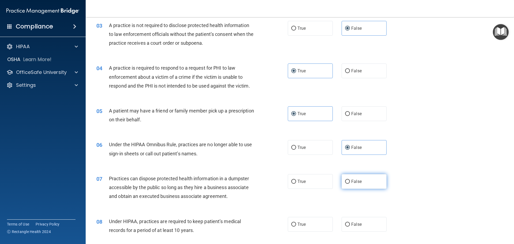
click at [362, 180] on label "False" at bounding box center [364, 181] width 45 height 15
click at [350, 180] on input "False" at bounding box center [347, 182] width 5 height 4
radio input "true"
drag, startPoint x: 355, startPoint y: 220, endPoint x: 356, endPoint y: 215, distance: 4.6
click at [355, 220] on label "False" at bounding box center [364, 224] width 45 height 15
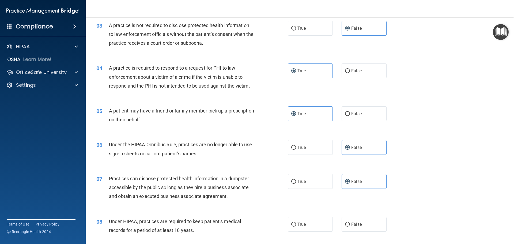
click at [350, 222] on input "False" at bounding box center [347, 224] width 5 height 4
radio input "true"
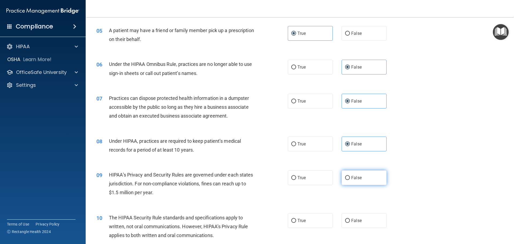
click at [358, 180] on label "False" at bounding box center [364, 177] width 45 height 15
click at [350, 180] on input "False" at bounding box center [347, 178] width 5 height 4
radio input "true"
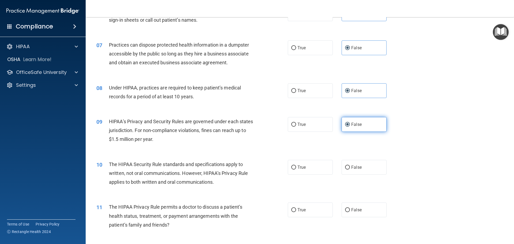
scroll to position [241, 0]
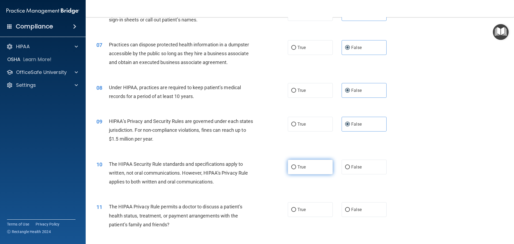
click at [310, 170] on label "True" at bounding box center [310, 167] width 45 height 15
click at [296, 169] on input "True" at bounding box center [293, 167] width 5 height 4
radio input "true"
drag, startPoint x: 312, startPoint y: 212, endPoint x: 314, endPoint y: 201, distance: 11.1
click at [312, 212] on label "True" at bounding box center [310, 209] width 45 height 15
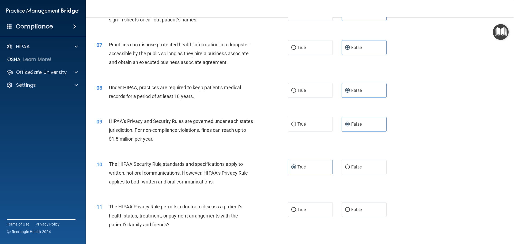
click at [296, 212] on input "True" at bounding box center [293, 210] width 5 height 4
radio input "true"
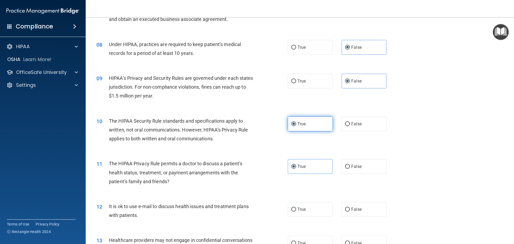
scroll to position [348, 0]
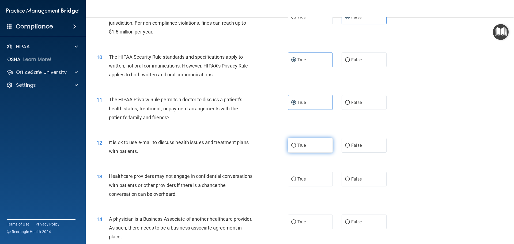
click at [309, 147] on label "True" at bounding box center [310, 145] width 45 height 15
click at [296, 147] on input "True" at bounding box center [293, 145] width 5 height 4
radio input "true"
click at [368, 182] on label "False" at bounding box center [364, 179] width 45 height 15
click at [350, 181] on input "False" at bounding box center [347, 179] width 5 height 4
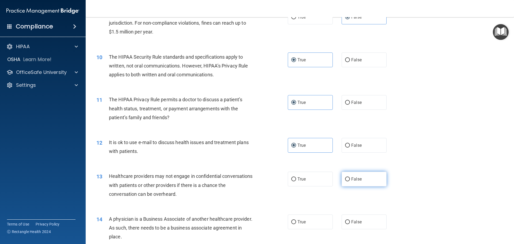
radio input "true"
click at [357, 224] on span "False" at bounding box center [356, 221] width 10 height 5
click at [350, 224] on input "False" at bounding box center [347, 222] width 5 height 4
radio input "true"
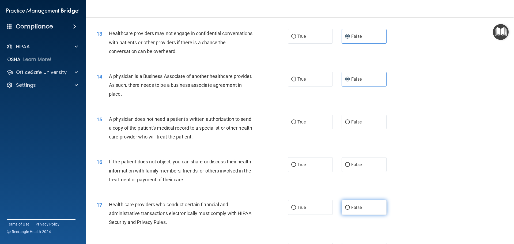
scroll to position [509, 0]
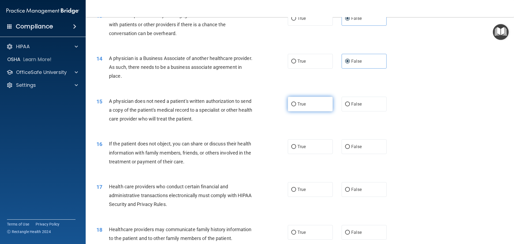
click at [312, 105] on label "True" at bounding box center [310, 104] width 45 height 15
click at [296, 105] on input "True" at bounding box center [293, 104] width 5 height 4
radio input "true"
drag, startPoint x: 305, startPoint y: 142, endPoint x: 305, endPoint y: 146, distance: 3.5
click at [305, 143] on label "True" at bounding box center [310, 146] width 45 height 15
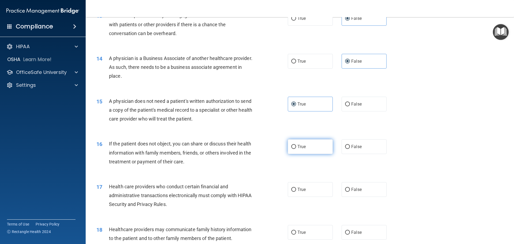
click at [296, 145] on input "True" at bounding box center [293, 147] width 5 height 4
radio input "true"
click at [307, 187] on label "True" at bounding box center [310, 189] width 45 height 15
click at [296, 188] on input "True" at bounding box center [293, 190] width 5 height 4
radio input "true"
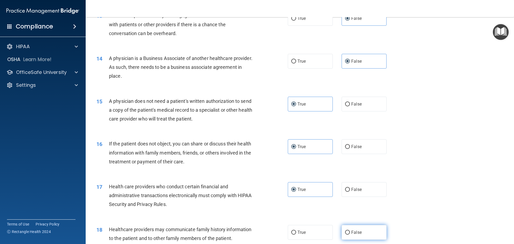
click at [360, 229] on label "False" at bounding box center [364, 232] width 45 height 15
click at [350, 230] on input "False" at bounding box center [347, 232] width 5 height 4
radio input "true"
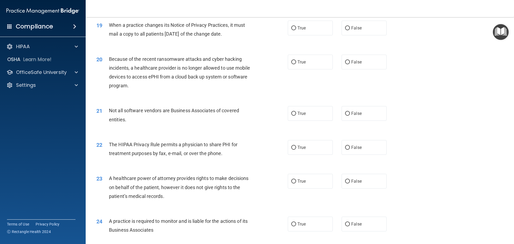
scroll to position [749, 0]
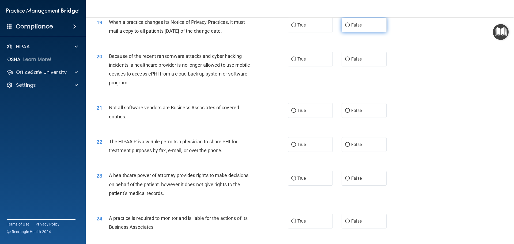
click at [351, 23] on span "False" at bounding box center [356, 24] width 10 height 5
click at [350, 23] on input "False" at bounding box center [347, 25] width 5 height 4
radio input "true"
click at [356, 59] on span "False" at bounding box center [356, 58] width 10 height 5
click at [350, 59] on input "False" at bounding box center [347, 59] width 5 height 4
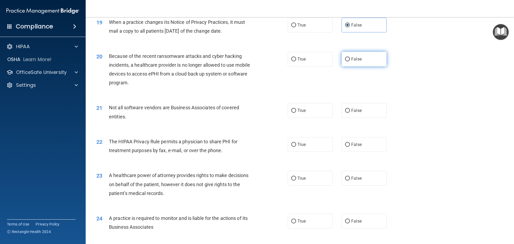
radio input "true"
click at [362, 175] on label "False" at bounding box center [364, 178] width 45 height 15
click at [350, 176] on input "False" at bounding box center [347, 178] width 5 height 4
radio input "true"
click at [367, 217] on label "False" at bounding box center [364, 221] width 45 height 15
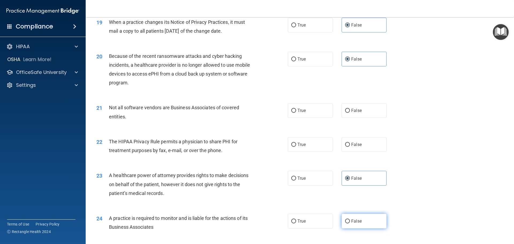
click at [350, 219] on input "False" at bounding box center [347, 221] width 5 height 4
radio input "true"
click at [314, 105] on label "True" at bounding box center [310, 110] width 45 height 15
click at [296, 109] on input "True" at bounding box center [293, 111] width 5 height 4
radio input "true"
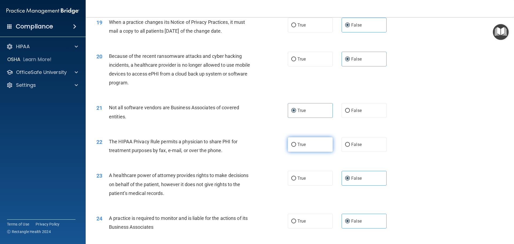
click at [310, 139] on label "True" at bounding box center [310, 144] width 45 height 15
click at [296, 143] on input "True" at bounding box center [293, 145] width 5 height 4
radio input "true"
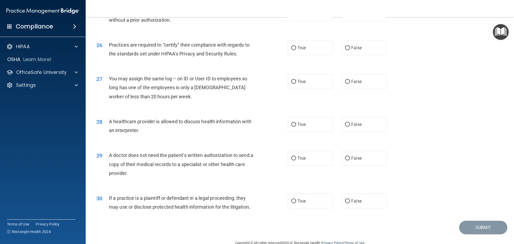
scroll to position [937, 0]
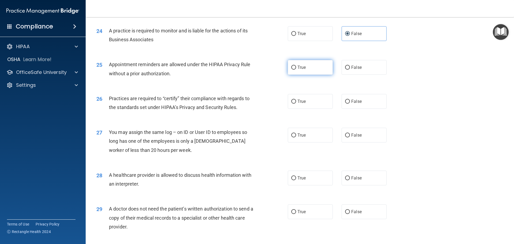
click at [317, 67] on label "True" at bounding box center [310, 67] width 45 height 15
click at [296, 67] on input "True" at bounding box center [293, 68] width 5 height 4
radio input "true"
click at [350, 99] on label "False" at bounding box center [364, 101] width 45 height 15
click at [350, 100] on input "False" at bounding box center [347, 102] width 5 height 4
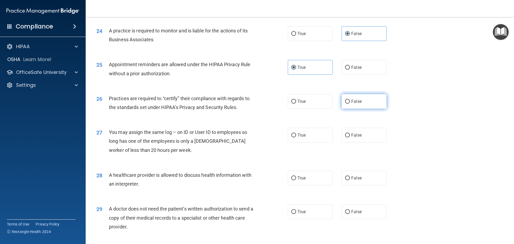
radio input "true"
click at [353, 137] on span "False" at bounding box center [356, 134] width 10 height 5
click at [350, 137] on input "False" at bounding box center [347, 135] width 5 height 4
radio input "true"
click at [323, 180] on label "True" at bounding box center [310, 178] width 45 height 15
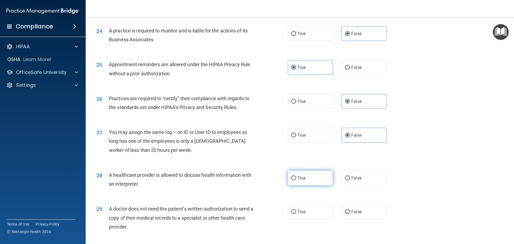
click at [296, 180] on input "True" at bounding box center [293, 178] width 5 height 4
radio input "true"
drag, startPoint x: 311, startPoint y: 211, endPoint x: 317, endPoint y: 208, distance: 7.0
click at [311, 211] on label "True" at bounding box center [310, 211] width 45 height 15
click at [296, 211] on input "True" at bounding box center [293, 212] width 5 height 4
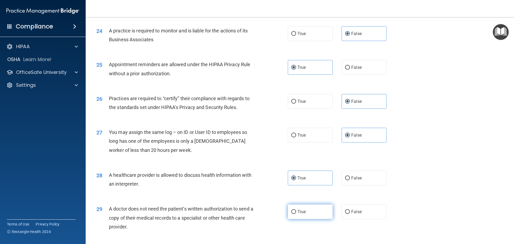
radio input "true"
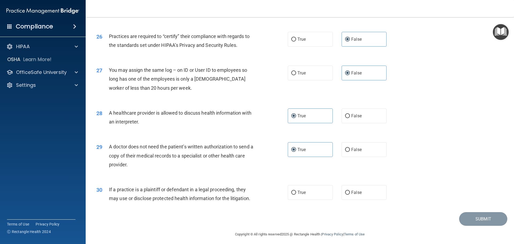
scroll to position [1002, 0]
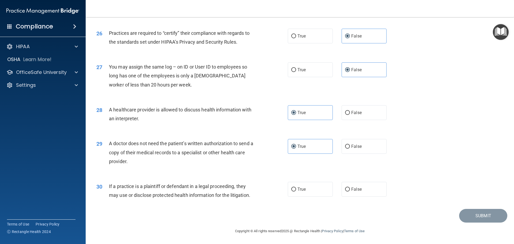
drag, startPoint x: 320, startPoint y: 189, endPoint x: 334, endPoint y: 182, distance: 15.4
click at [320, 188] on label "True" at bounding box center [310, 189] width 45 height 15
click at [296, 188] on input "True" at bounding box center [293, 189] width 5 height 4
radio input "true"
click at [485, 216] on button "Submit" at bounding box center [483, 216] width 48 height 14
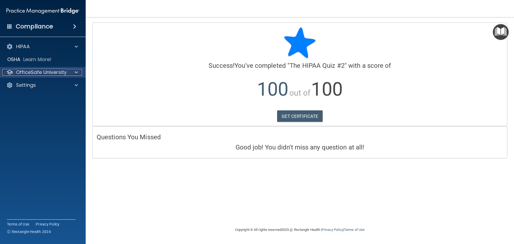
click at [57, 73] on p "OfficeSafe University" at bounding box center [41, 72] width 51 height 6
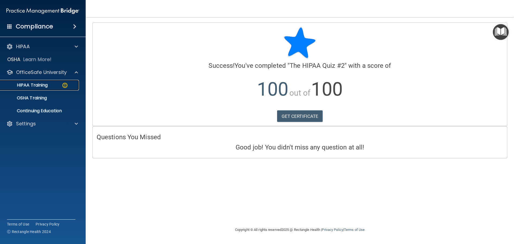
click at [45, 87] on p "HIPAA Training" at bounding box center [25, 84] width 44 height 5
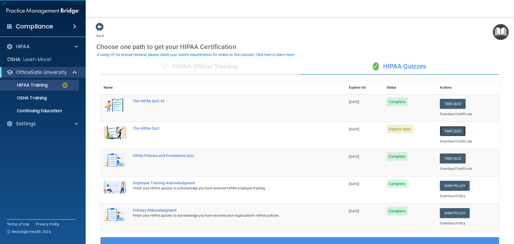
click at [450, 131] on button "Take Quiz" at bounding box center [453, 131] width 26 height 10
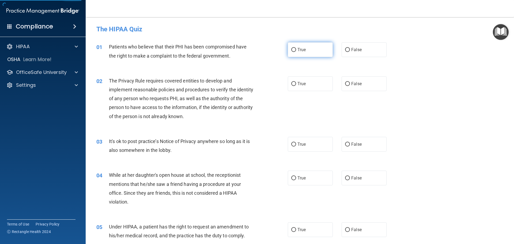
click at [301, 51] on span "True" at bounding box center [301, 49] width 8 height 5
click at [296, 51] on input "True" at bounding box center [293, 50] width 5 height 4
radio input "true"
click at [292, 84] on input "True" at bounding box center [293, 84] width 5 height 4
radio input "true"
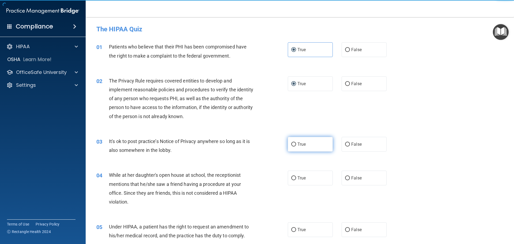
click at [291, 149] on label "True" at bounding box center [310, 144] width 45 height 15
click at [291, 146] on input "True" at bounding box center [293, 144] width 5 height 4
radio input "true"
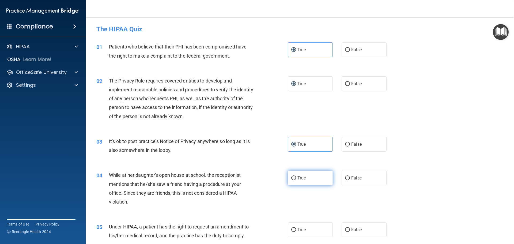
drag, startPoint x: 299, startPoint y: 169, endPoint x: 299, endPoint y: 174, distance: 4.6
click at [299, 172] on div "04 While at her daughter's open house at school, the receptionist mentions that…" at bounding box center [299, 190] width 415 height 52
click at [301, 189] on div "04 While at her daughter's open house at school, the receptionist mentions that…" at bounding box center [299, 190] width 415 height 52
click at [300, 180] on span "True" at bounding box center [301, 177] width 8 height 5
click at [296, 180] on input "True" at bounding box center [293, 178] width 5 height 4
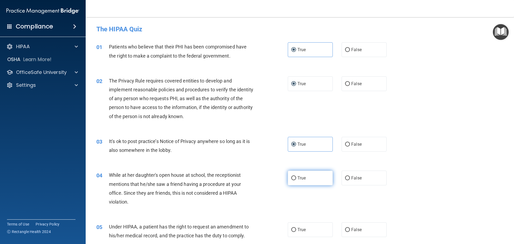
radio input "true"
drag, startPoint x: 306, startPoint y: 233, endPoint x: 306, endPoint y: 211, distance: 21.4
click at [306, 233] on label "True" at bounding box center [310, 229] width 45 height 15
click at [296, 232] on input "True" at bounding box center [293, 230] width 5 height 4
radio input "true"
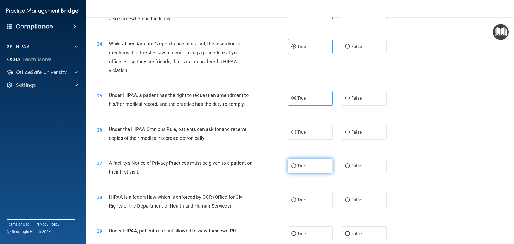
scroll to position [161, 0]
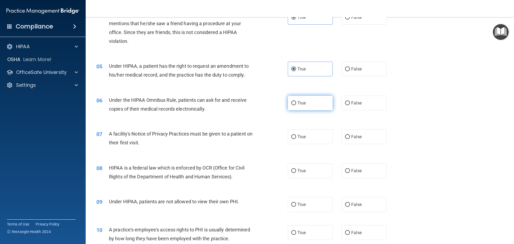
click at [309, 105] on label "True" at bounding box center [310, 103] width 45 height 15
click at [296, 105] on input "True" at bounding box center [293, 103] width 5 height 4
radio input "true"
drag, startPoint x: 298, startPoint y: 138, endPoint x: 298, endPoint y: 149, distance: 11.0
click at [298, 138] on span "True" at bounding box center [301, 136] width 8 height 5
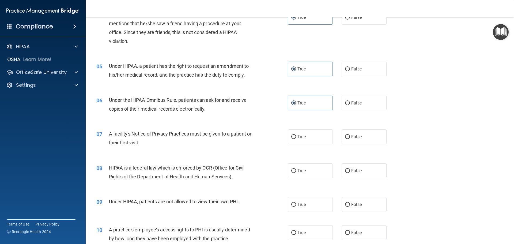
click at [296, 138] on input "True" at bounding box center [293, 137] width 5 height 4
radio input "true"
click at [295, 175] on label "True" at bounding box center [310, 170] width 45 height 15
click at [295, 173] on input "True" at bounding box center [293, 171] width 5 height 4
radio input "true"
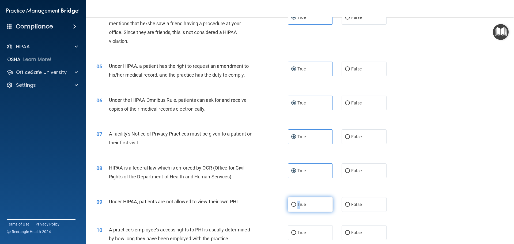
click at [297, 197] on label "True" at bounding box center [310, 204] width 45 height 15
click at [303, 209] on label "True" at bounding box center [310, 204] width 45 height 15
click at [296, 207] on input "True" at bounding box center [293, 205] width 5 height 4
radio input "true"
drag, startPoint x: 301, startPoint y: 234, endPoint x: 301, endPoint y: 222, distance: 12.3
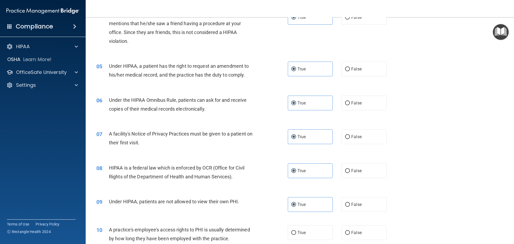
click at [301, 234] on span "True" at bounding box center [301, 232] width 8 height 5
click at [296, 234] on input "True" at bounding box center [293, 233] width 5 height 4
radio input "true"
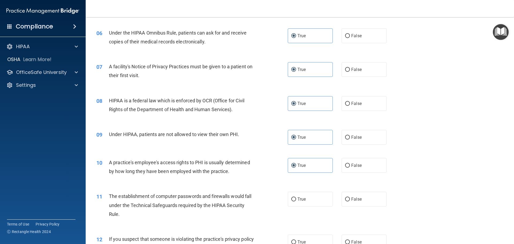
scroll to position [241, 0]
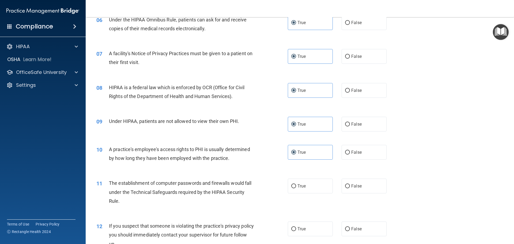
click at [301, 203] on div "11 The establishment of computer passwords and firewalls would fall under the T…" at bounding box center [299, 193] width 415 height 43
click at [301, 191] on label "True" at bounding box center [310, 186] width 45 height 15
click at [296, 188] on input "True" at bounding box center [293, 186] width 5 height 4
radio input "true"
drag, startPoint x: 304, startPoint y: 218, endPoint x: 302, endPoint y: 226, distance: 8.1
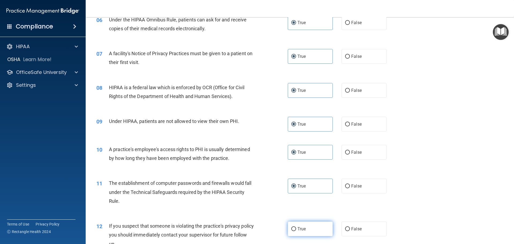
click at [303, 223] on div "12 If you suspect that someone is violating the practice's privacy policy you s…" at bounding box center [299, 236] width 415 height 43
click at [304, 226] on label "True" at bounding box center [310, 228] width 45 height 15
click at [296, 227] on input "True" at bounding box center [293, 229] width 5 height 4
radio input "true"
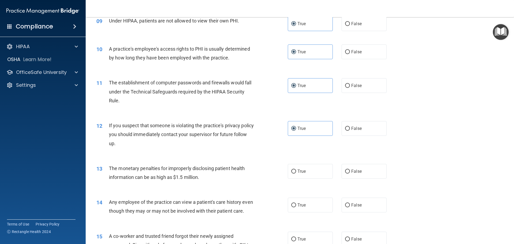
scroll to position [428, 0]
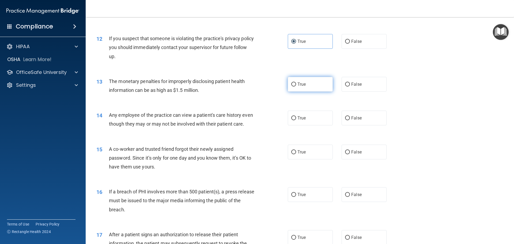
click at [309, 82] on label "True" at bounding box center [310, 84] width 45 height 15
click at [296, 82] on input "True" at bounding box center [293, 84] width 5 height 4
radio input "true"
click at [300, 122] on label "True" at bounding box center [310, 118] width 45 height 15
click at [296, 120] on input "True" at bounding box center [293, 118] width 5 height 4
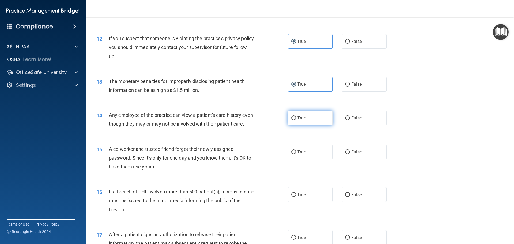
radio input "true"
click at [298, 159] on label "True" at bounding box center [310, 152] width 45 height 15
click at [296, 154] on input "True" at bounding box center [293, 152] width 5 height 4
radio input "true"
drag, startPoint x: 302, startPoint y: 211, endPoint x: 302, endPoint y: 208, distance: 2.9
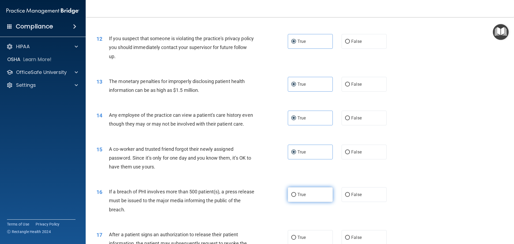
click at [302, 209] on div "16 If a breach of PHI involves more than 500 patient(s), a press release must b…" at bounding box center [299, 201] width 415 height 43
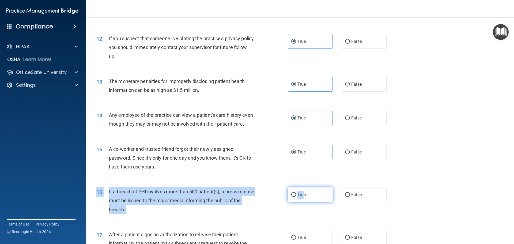
click at [302, 197] on span "True" at bounding box center [301, 194] width 8 height 5
click at [296, 197] on input "True" at bounding box center [293, 195] width 5 height 4
radio input "true"
click at [302, 197] on span "True" at bounding box center [301, 194] width 8 height 5
click at [296, 197] on input "True" at bounding box center [293, 195] width 5 height 4
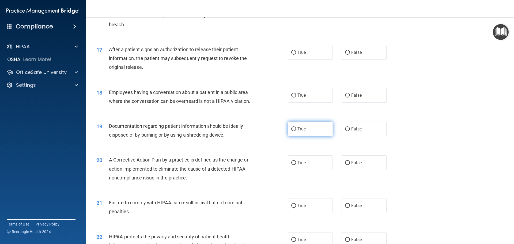
scroll to position [616, 0]
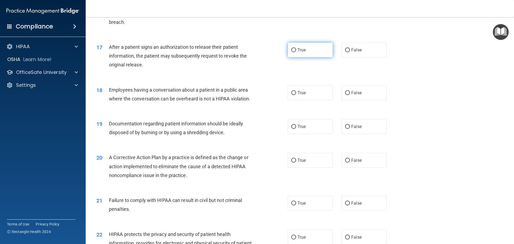
click at [303, 52] on span "True" at bounding box center [301, 49] width 8 height 5
click at [296, 52] on input "True" at bounding box center [293, 50] width 5 height 4
radio input "true"
click at [293, 100] on label "True" at bounding box center [310, 92] width 45 height 15
click at [293, 95] on input "True" at bounding box center [293, 93] width 5 height 4
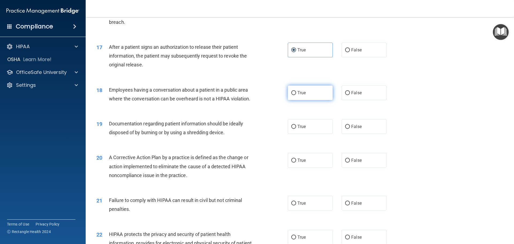
radio input "true"
click at [296, 132] on label "True" at bounding box center [310, 126] width 45 height 15
click at [296, 129] on input "True" at bounding box center [293, 127] width 5 height 4
radio input "true"
click at [296, 166] on label "True" at bounding box center [310, 160] width 45 height 15
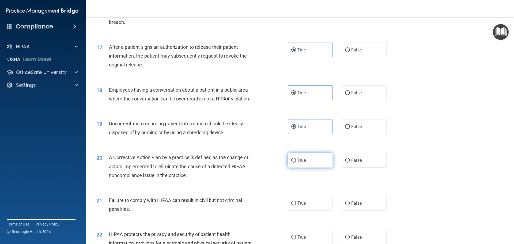
click at [296, 162] on input "True" at bounding box center [293, 160] width 5 height 4
radio input "true"
click at [301, 206] on span "True" at bounding box center [301, 202] width 8 height 5
click at [296, 205] on input "True" at bounding box center [293, 203] width 5 height 4
radio input "true"
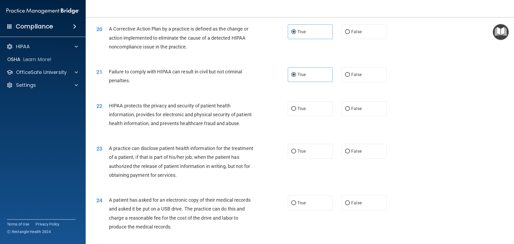
scroll to position [749, 0]
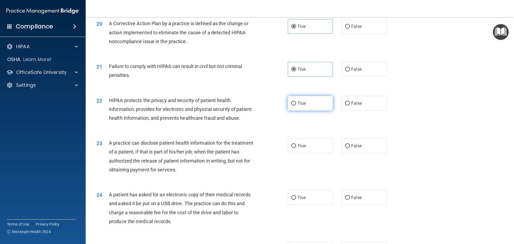
click at [300, 111] on label "True" at bounding box center [310, 103] width 45 height 15
click at [296, 105] on input "True" at bounding box center [293, 103] width 5 height 4
radio input "true"
drag, startPoint x: 303, startPoint y: 162, endPoint x: 301, endPoint y: 190, distance: 27.6
click at [303, 148] on span "True" at bounding box center [301, 145] width 8 height 5
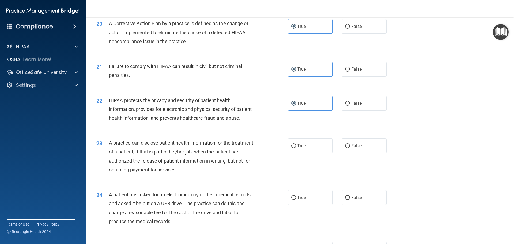
click at [296, 148] on input "True" at bounding box center [293, 146] width 5 height 4
radio input "true"
drag, startPoint x: 296, startPoint y: 213, endPoint x: 297, endPoint y: 209, distance: 4.9
click at [297, 200] on span "True" at bounding box center [301, 197] width 8 height 5
click at [296, 200] on input "True" at bounding box center [293, 198] width 5 height 4
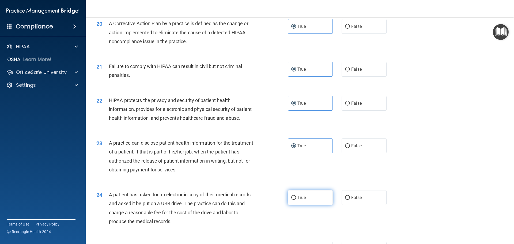
radio input "true"
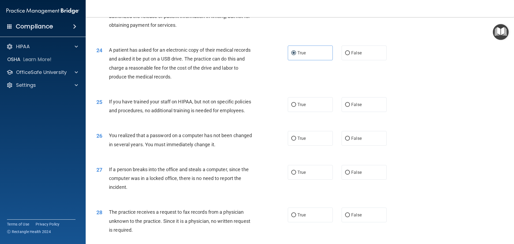
scroll to position [910, 0]
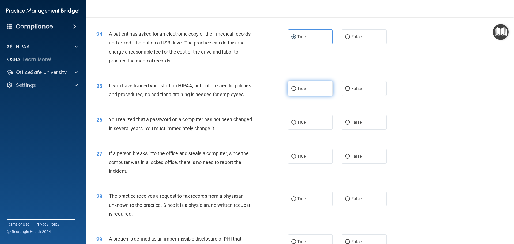
click at [310, 96] on label "True" at bounding box center [310, 88] width 45 height 15
click at [296, 91] on input "True" at bounding box center [293, 89] width 5 height 4
radio input "true"
click at [307, 130] on label "True" at bounding box center [310, 122] width 45 height 15
click at [296, 124] on input "True" at bounding box center [293, 122] width 5 height 4
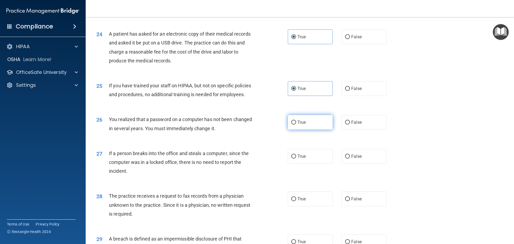
radio input "true"
click at [306, 164] on label "True" at bounding box center [310, 156] width 45 height 15
click at [296, 158] on input "True" at bounding box center [293, 156] width 5 height 4
radio input "true"
click at [303, 206] on label "True" at bounding box center [310, 198] width 45 height 15
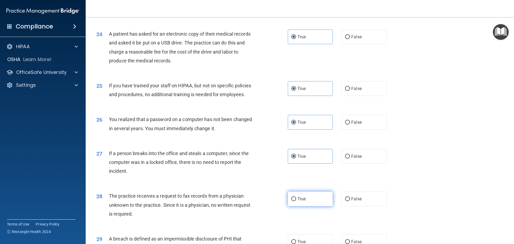
click at [296, 201] on input "True" at bounding box center [293, 199] width 5 height 4
radio input "true"
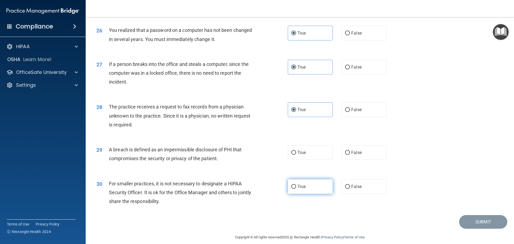
scroll to position [1023, 0]
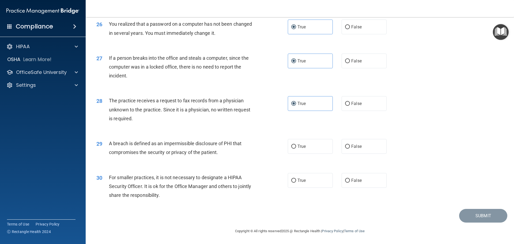
drag, startPoint x: 303, startPoint y: 152, endPoint x: 304, endPoint y: 159, distance: 7.0
click at [303, 152] on label "True" at bounding box center [310, 146] width 45 height 15
click at [296, 149] on input "True" at bounding box center [293, 147] width 5 height 4
radio input "true"
drag, startPoint x: 306, startPoint y: 179, endPoint x: 314, endPoint y: 181, distance: 9.0
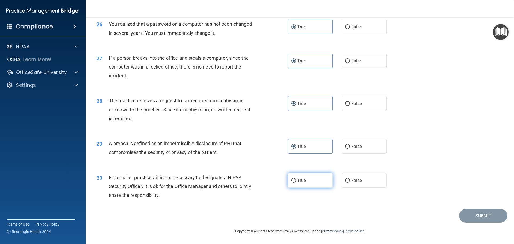
click at [306, 179] on label "True" at bounding box center [310, 180] width 45 height 15
click at [296, 179] on input "True" at bounding box center [293, 181] width 5 height 4
radio input "true"
click at [479, 216] on button "Submit" at bounding box center [483, 216] width 48 height 14
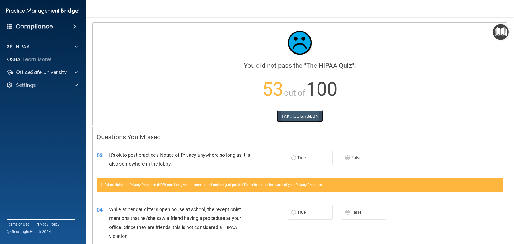
click at [314, 118] on button "TAKE QUIZ AGAIN" at bounding box center [300, 116] width 46 height 12
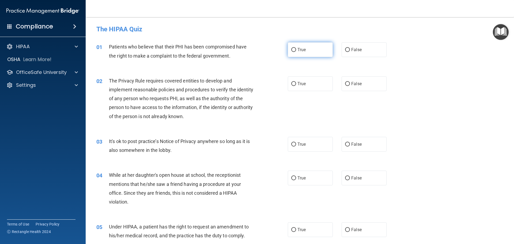
click at [308, 50] on label "True" at bounding box center [310, 49] width 45 height 15
click at [296, 50] on input "True" at bounding box center [293, 50] width 5 height 4
radio input "true"
click at [312, 77] on label "True" at bounding box center [310, 83] width 45 height 15
click at [296, 82] on input "True" at bounding box center [293, 84] width 5 height 4
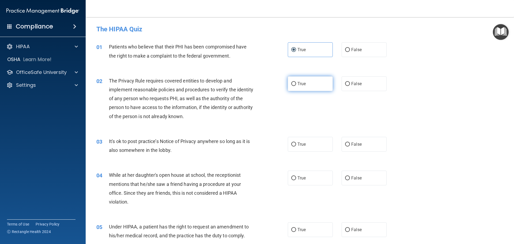
radio input "true"
drag, startPoint x: 348, startPoint y: 144, endPoint x: 348, endPoint y: 153, distance: 8.6
click at [349, 144] on label "False" at bounding box center [364, 144] width 45 height 15
click at [349, 144] on input "False" at bounding box center [347, 144] width 5 height 4
radio input "true"
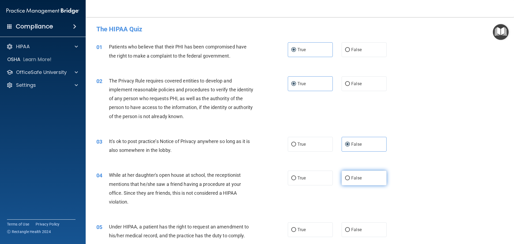
click at [342, 174] on label "False" at bounding box center [364, 178] width 45 height 15
click at [345, 176] on input "False" at bounding box center [347, 178] width 5 height 4
radio input "true"
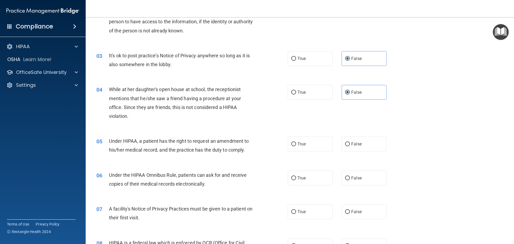
scroll to position [134, 0]
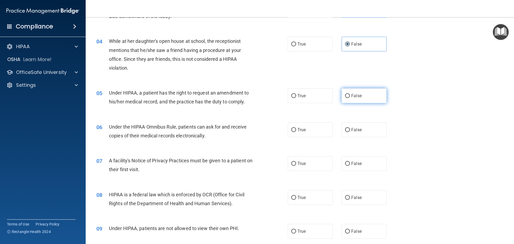
click at [370, 100] on label "False" at bounding box center [364, 95] width 45 height 15
click at [350, 98] on input "False" at bounding box center [347, 96] width 5 height 4
radio input "true"
click at [326, 137] on div "06 Under the HIPAA Omnibus Rule, patients can ask for and receive copies of the…" at bounding box center [299, 133] width 415 height 34
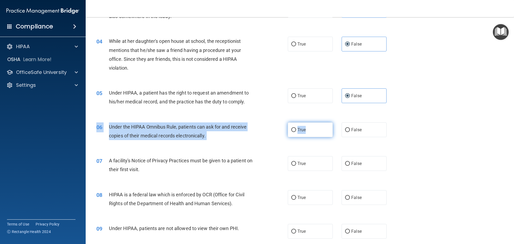
click at [317, 133] on label "True" at bounding box center [310, 129] width 45 height 15
click at [296, 132] on input "True" at bounding box center [293, 130] width 5 height 4
radio input "true"
click at [317, 132] on label "True" at bounding box center [310, 129] width 45 height 15
click at [296, 132] on input "True" at bounding box center [293, 130] width 5 height 4
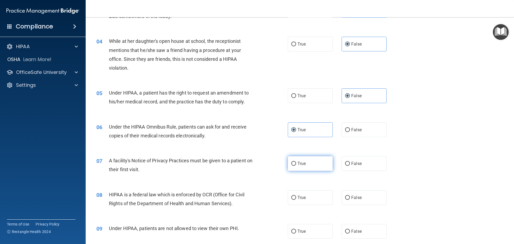
click at [316, 163] on label "True" at bounding box center [310, 163] width 45 height 15
click at [296, 163] on input "True" at bounding box center [293, 164] width 5 height 4
radio input "true"
click at [308, 200] on label "True" at bounding box center [310, 197] width 45 height 15
click at [296, 200] on input "True" at bounding box center [293, 198] width 5 height 4
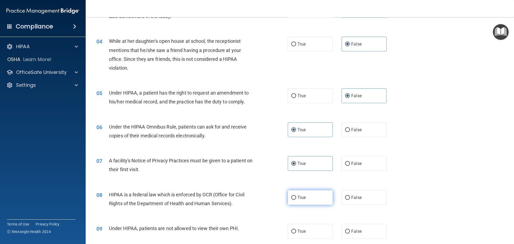
radio input "true"
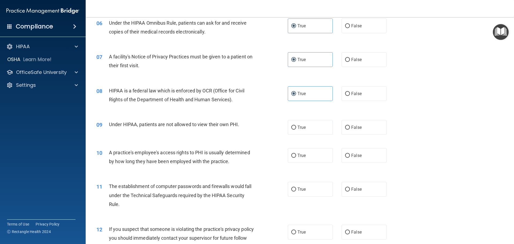
scroll to position [241, 0]
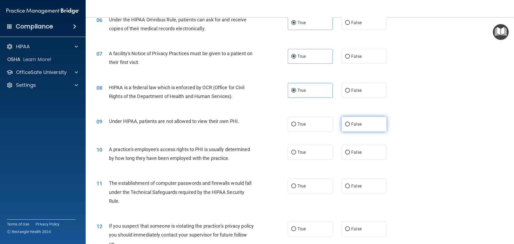
click at [370, 128] on label "False" at bounding box center [364, 124] width 45 height 15
click at [350, 126] on input "False" at bounding box center [347, 124] width 5 height 4
radio input "true"
click at [363, 154] on label "False" at bounding box center [364, 152] width 45 height 15
click at [350, 154] on input "False" at bounding box center [347, 152] width 5 height 4
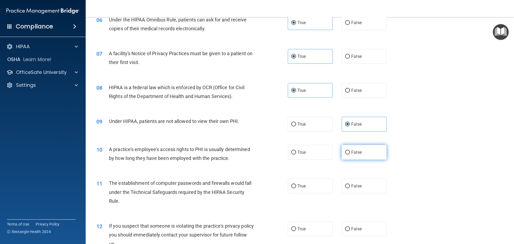
radio input "true"
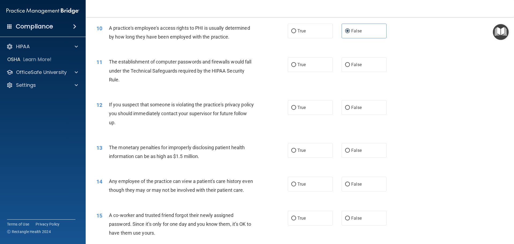
scroll to position [375, 0]
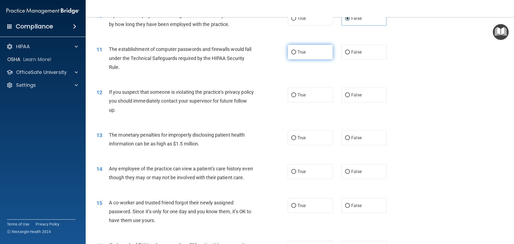
click at [316, 52] on label "True" at bounding box center [310, 52] width 45 height 15
click at [296, 52] on input "True" at bounding box center [293, 52] width 5 height 4
radio input "true"
click at [308, 93] on label "True" at bounding box center [310, 95] width 45 height 15
click at [296, 93] on input "True" at bounding box center [293, 95] width 5 height 4
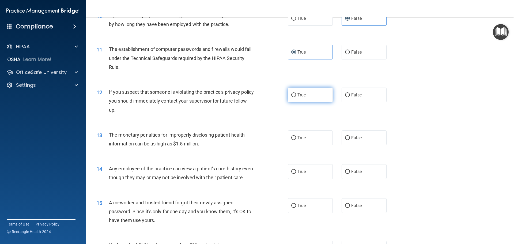
radio input "true"
click at [316, 141] on label "True" at bounding box center [310, 137] width 45 height 15
click at [296, 140] on input "True" at bounding box center [293, 138] width 5 height 4
radio input "true"
drag, startPoint x: 365, startPoint y: 173, endPoint x: 366, endPoint y: 171, distance: 2.9
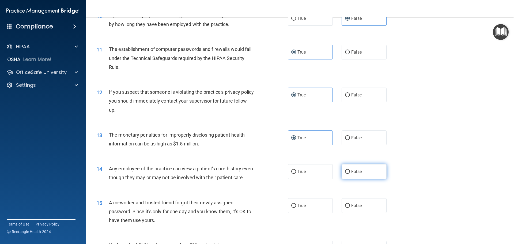
click at [366, 171] on label "False" at bounding box center [364, 171] width 45 height 15
click at [350, 171] on input "False" at bounding box center [347, 172] width 5 height 4
radio input "true"
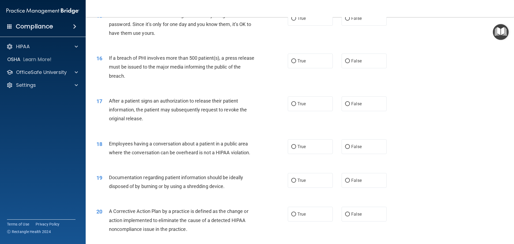
scroll to position [562, 0]
click at [351, 21] on span "False" at bounding box center [356, 18] width 10 height 5
click at [350, 20] on input "False" at bounding box center [347, 18] width 5 height 4
radio input "true"
click at [304, 68] on label "True" at bounding box center [310, 60] width 45 height 15
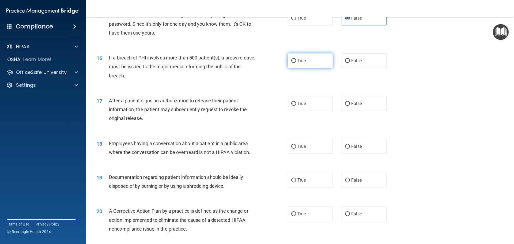
click at [296, 63] on input "True" at bounding box center [293, 61] width 5 height 4
radio input "true"
click at [301, 111] on label "True" at bounding box center [310, 103] width 45 height 15
click at [296, 106] on input "True" at bounding box center [293, 104] width 5 height 4
radio input "true"
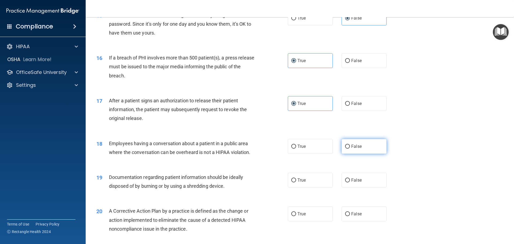
click at [363, 154] on label "False" at bounding box center [364, 146] width 45 height 15
click at [350, 149] on input "False" at bounding box center [347, 147] width 5 height 4
radio input "true"
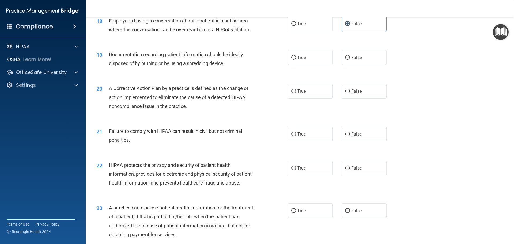
scroll to position [696, 0]
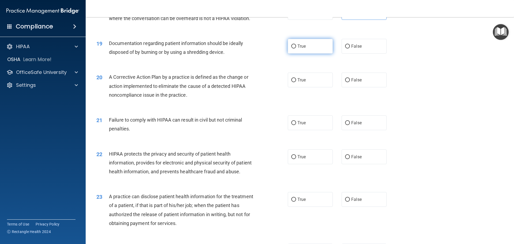
click at [317, 54] on label "True" at bounding box center [310, 46] width 45 height 15
click at [296, 48] on input "True" at bounding box center [293, 46] width 5 height 4
radio input "true"
click at [312, 87] on label "True" at bounding box center [310, 80] width 45 height 15
click at [296, 82] on input "True" at bounding box center [293, 80] width 5 height 4
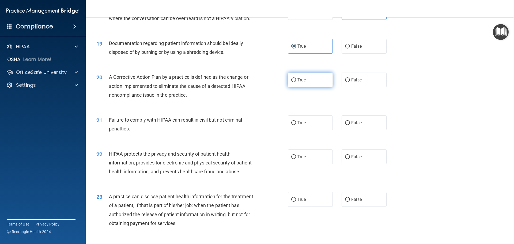
radio input "true"
click at [357, 125] on span "False" at bounding box center [356, 122] width 10 height 5
click at [350, 125] on input "False" at bounding box center [347, 123] width 5 height 4
radio input "true"
drag, startPoint x: 356, startPoint y: 213, endPoint x: 352, endPoint y: 203, distance: 10.1
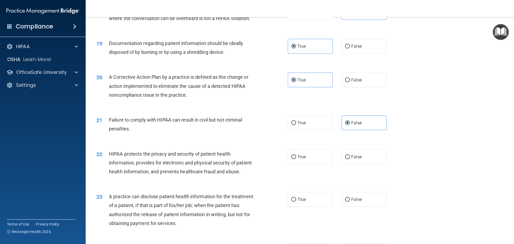
click at [356, 207] on label "False" at bounding box center [364, 199] width 45 height 15
click at [350, 202] on input "False" at bounding box center [347, 200] width 5 height 4
radio input "true"
click at [304, 162] on label "True" at bounding box center [310, 156] width 45 height 15
click at [296, 159] on input "True" at bounding box center [293, 157] width 5 height 4
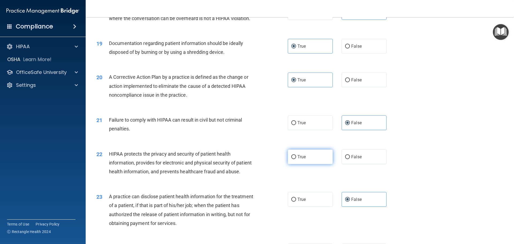
radio input "true"
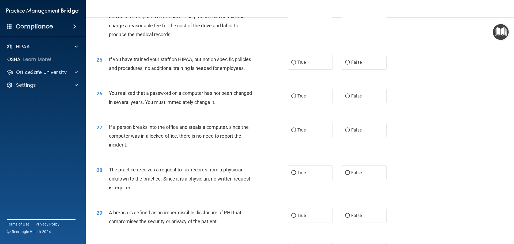
scroll to position [937, 0]
click at [313, 17] on label "True" at bounding box center [310, 10] width 45 height 15
click at [296, 12] on input "True" at bounding box center [293, 10] width 5 height 4
radio input "true"
click at [361, 69] on label "False" at bounding box center [364, 61] width 45 height 15
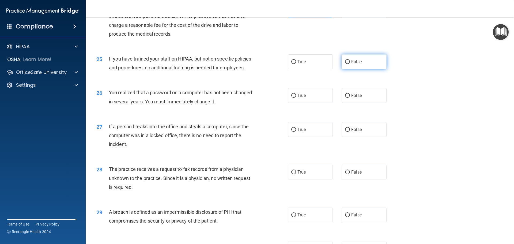
click at [350, 64] on input "False" at bounding box center [347, 62] width 5 height 4
radio input "true"
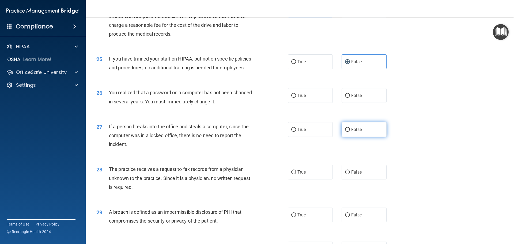
click at [357, 132] on span "False" at bounding box center [356, 129] width 10 height 5
click at [350, 132] on input "False" at bounding box center [347, 130] width 5 height 4
radio input "true"
click at [356, 175] on span "False" at bounding box center [356, 171] width 10 height 5
click at [350, 174] on input "False" at bounding box center [347, 172] width 5 height 4
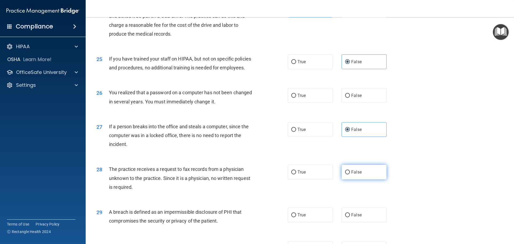
radio input "true"
click at [313, 103] on label "True" at bounding box center [310, 95] width 45 height 15
click at [296, 98] on input "True" at bounding box center [293, 96] width 5 height 4
radio input "true"
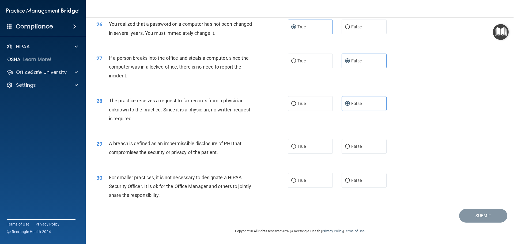
scroll to position [1023, 0]
click at [317, 147] on label "True" at bounding box center [310, 146] width 45 height 15
click at [296, 147] on input "True" at bounding box center [293, 147] width 5 height 4
radio input "true"
click at [308, 181] on label "True" at bounding box center [310, 180] width 45 height 15
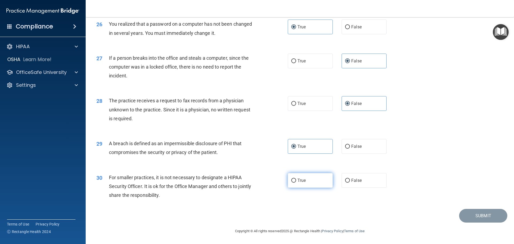
click at [296, 181] on input "True" at bounding box center [293, 181] width 5 height 4
radio input "true"
click at [491, 216] on button "Submit" at bounding box center [483, 216] width 48 height 14
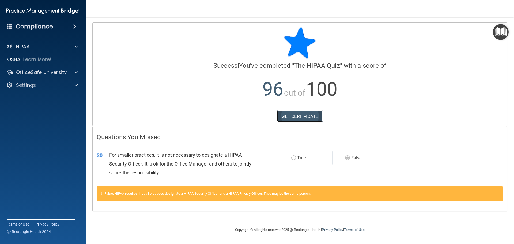
click at [302, 118] on link "GET CERTIFICATE" at bounding box center [300, 116] width 46 height 12
drag, startPoint x: 42, startPoint y: 73, endPoint x: 39, endPoint y: 81, distance: 8.0
click at [42, 73] on p "OfficeSafe University" at bounding box center [41, 72] width 51 height 6
click at [31, 88] on p "HIPAA Training" at bounding box center [25, 84] width 44 height 5
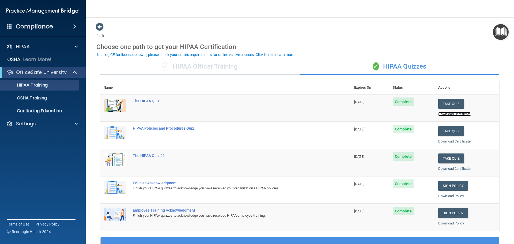
click at [449, 112] on link "Download Certificate" at bounding box center [454, 114] width 32 height 4
click at [450, 141] on link "Download Certificate" at bounding box center [454, 141] width 32 height 4
click at [448, 168] on link "Download Certificate" at bounding box center [454, 168] width 32 height 4
click at [448, 193] on div "Download Policy" at bounding box center [467, 196] width 58 height 6
click at [449, 195] on link "Download Policy" at bounding box center [451, 196] width 26 height 4
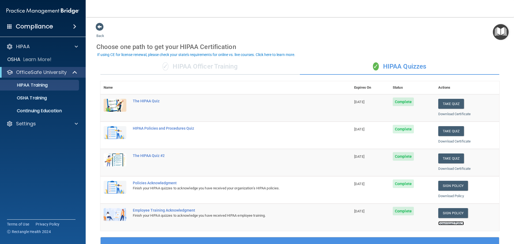
click at [450, 222] on link "Download Policy" at bounding box center [451, 223] width 26 height 4
